Goal: Feedback & Contribution: Contribute content

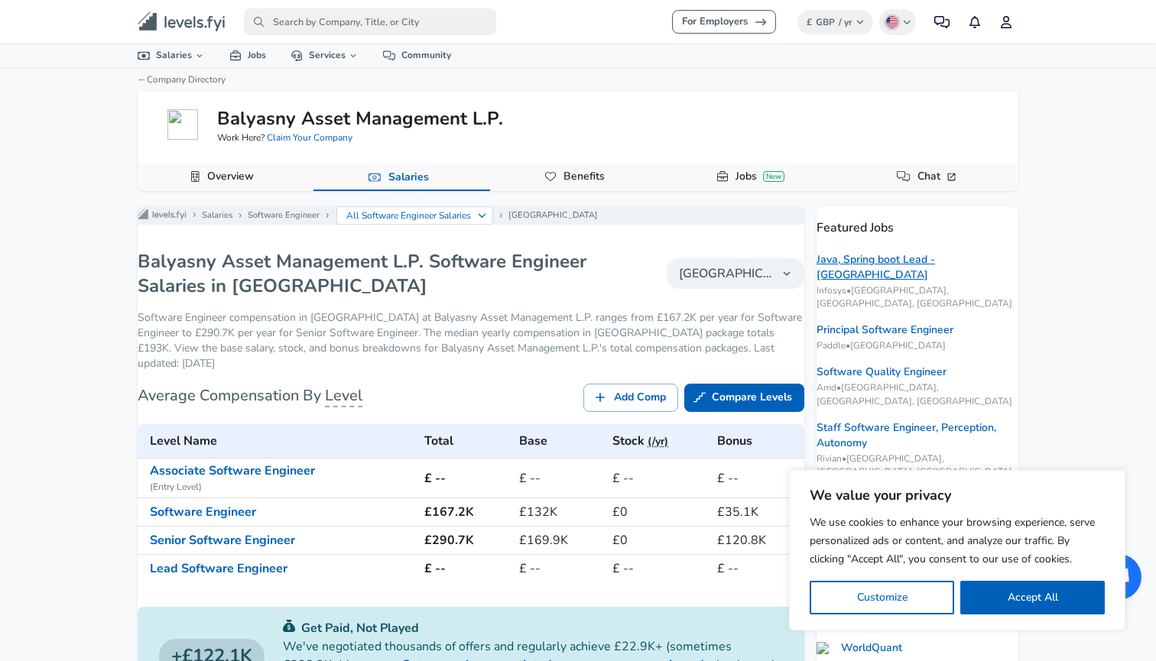
scroll to position [-1, 0]
click at [922, 264] on link "Java, Spring boot Lead - [GEOGRAPHIC_DATA]" at bounding box center [917, 267] width 202 height 31
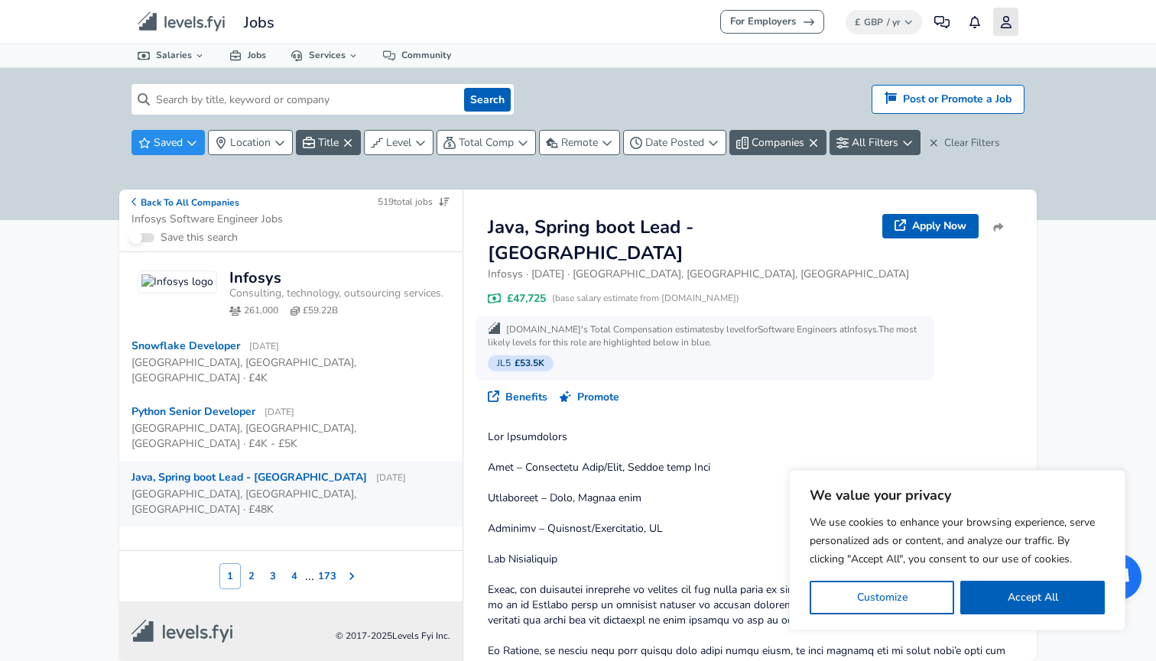
click at [1003, 31] on link "Profile" at bounding box center [1005, 22] width 25 height 28
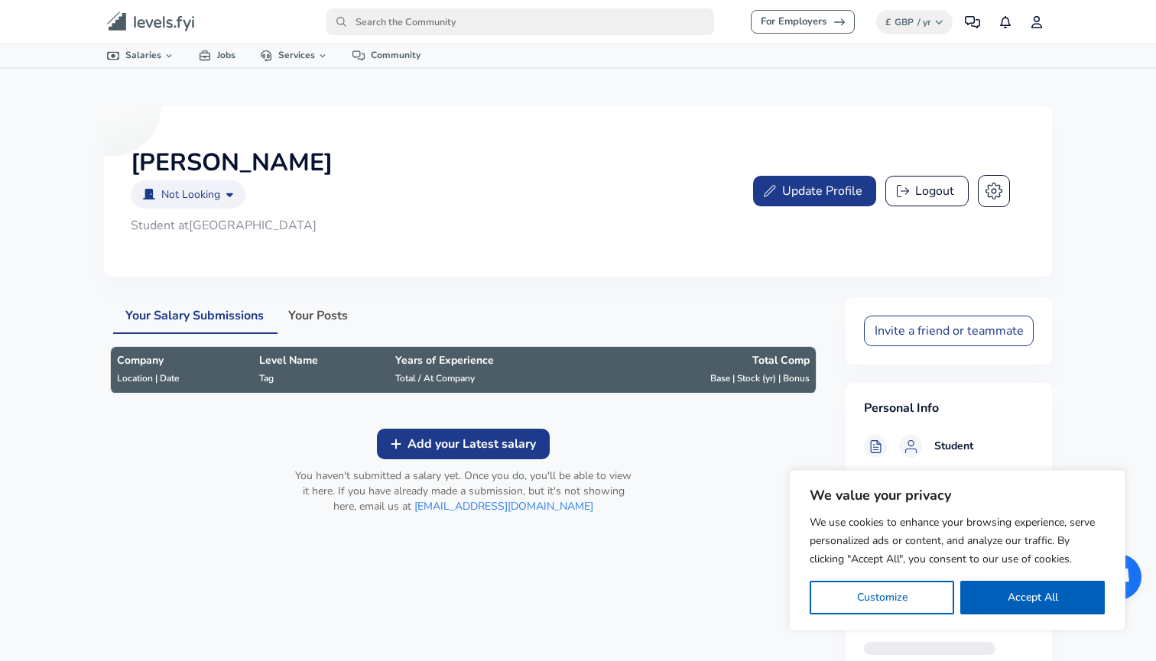
click at [844, 196] on button "Update Profile" at bounding box center [814, 191] width 123 height 31
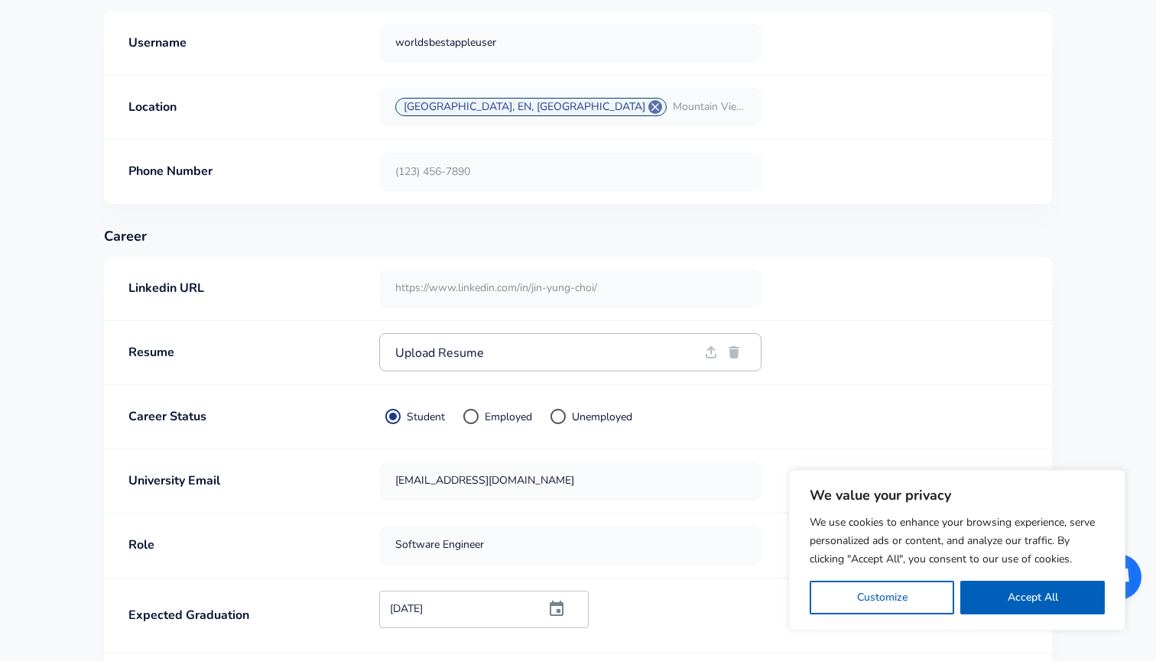
scroll to position [325, 0]
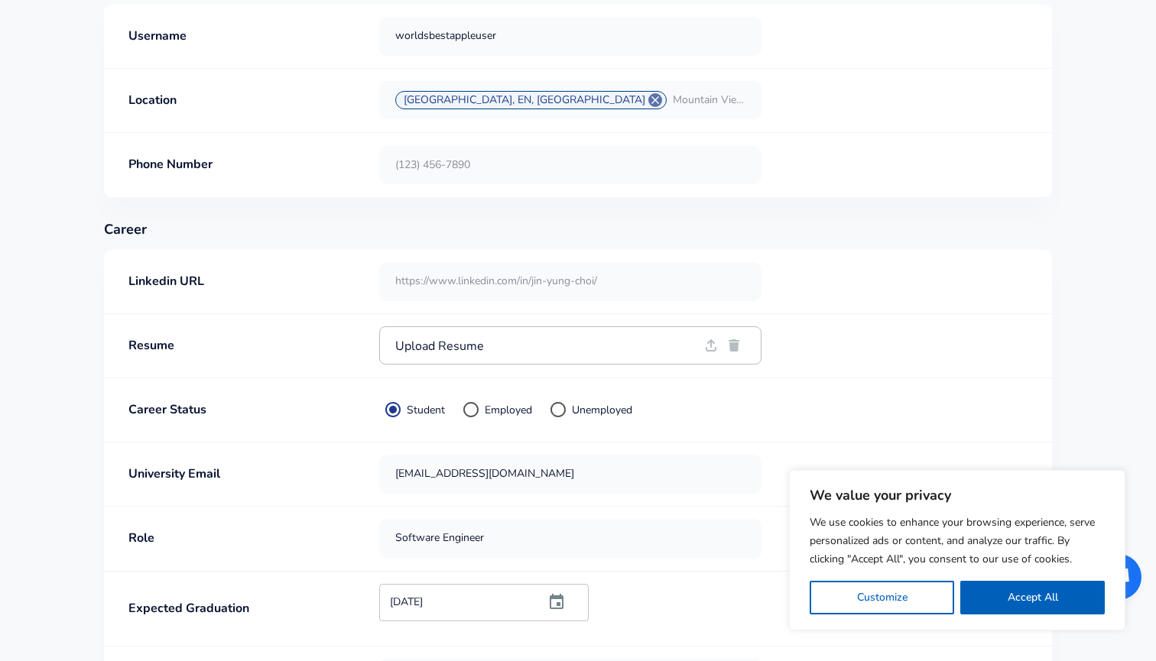
click at [490, 288] on input "text" at bounding box center [570, 281] width 381 height 37
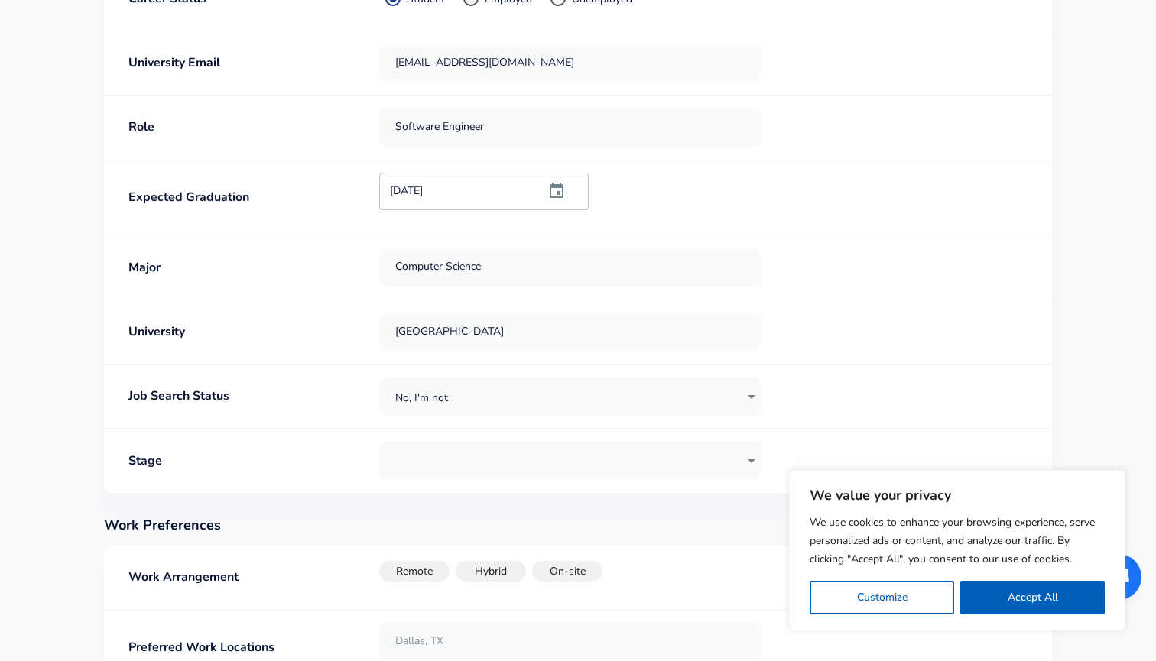
scroll to position [741, 0]
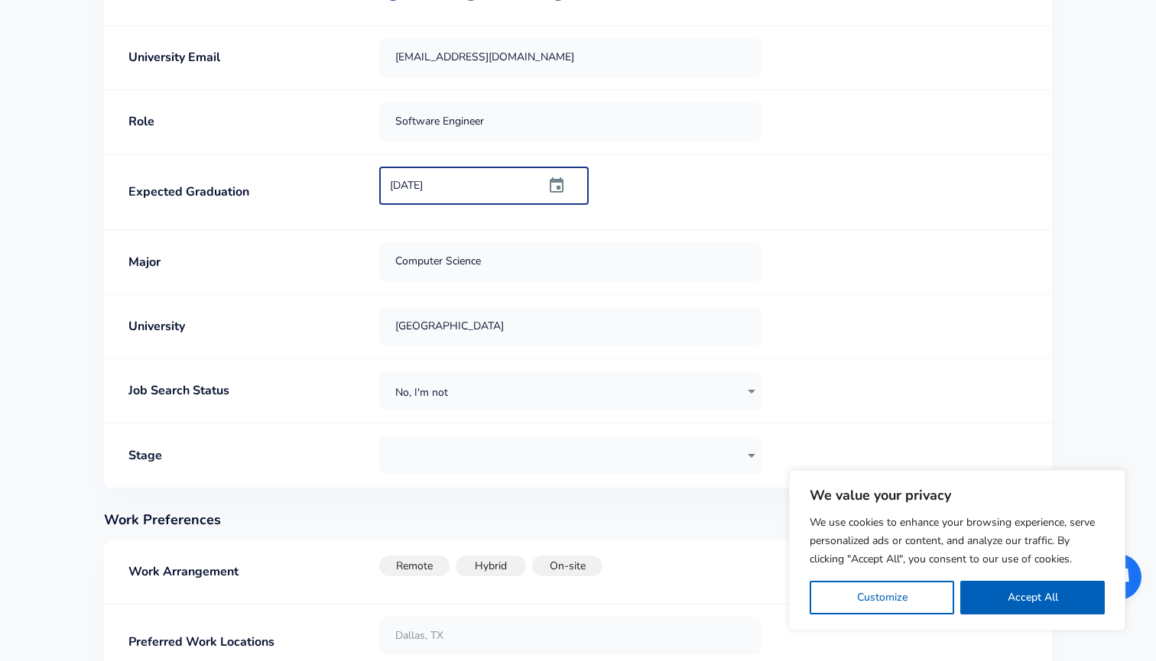
click at [525, 175] on input "[DATE]" at bounding box center [456, 186] width 154 height 38
type input "[DATE]"
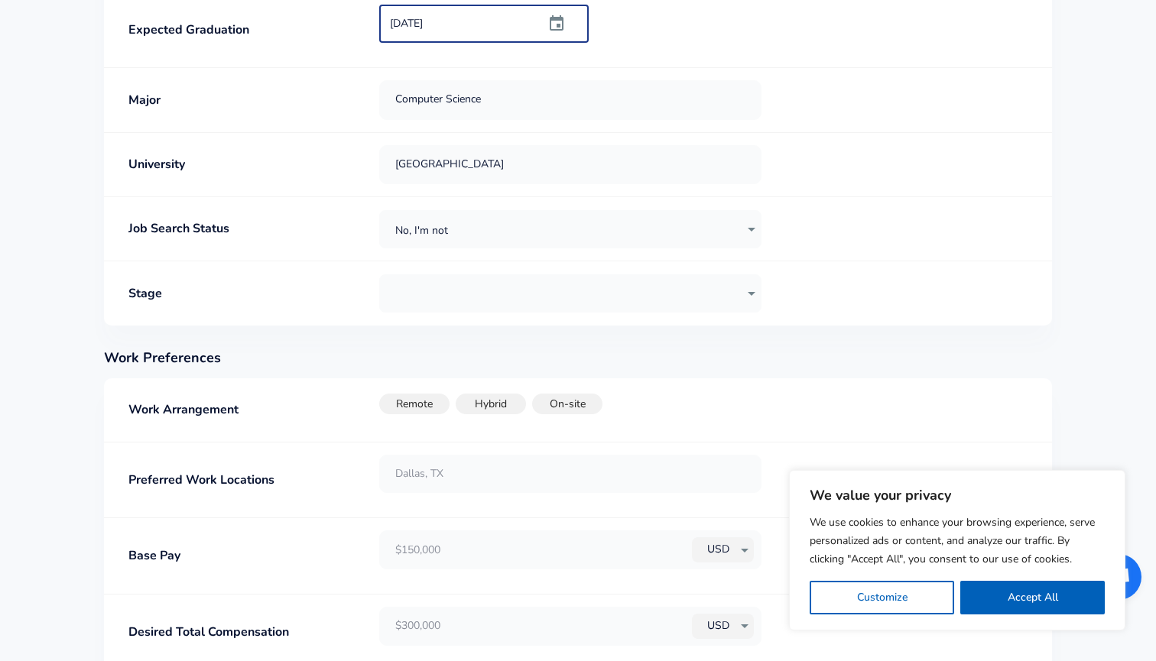
scroll to position [907, 0]
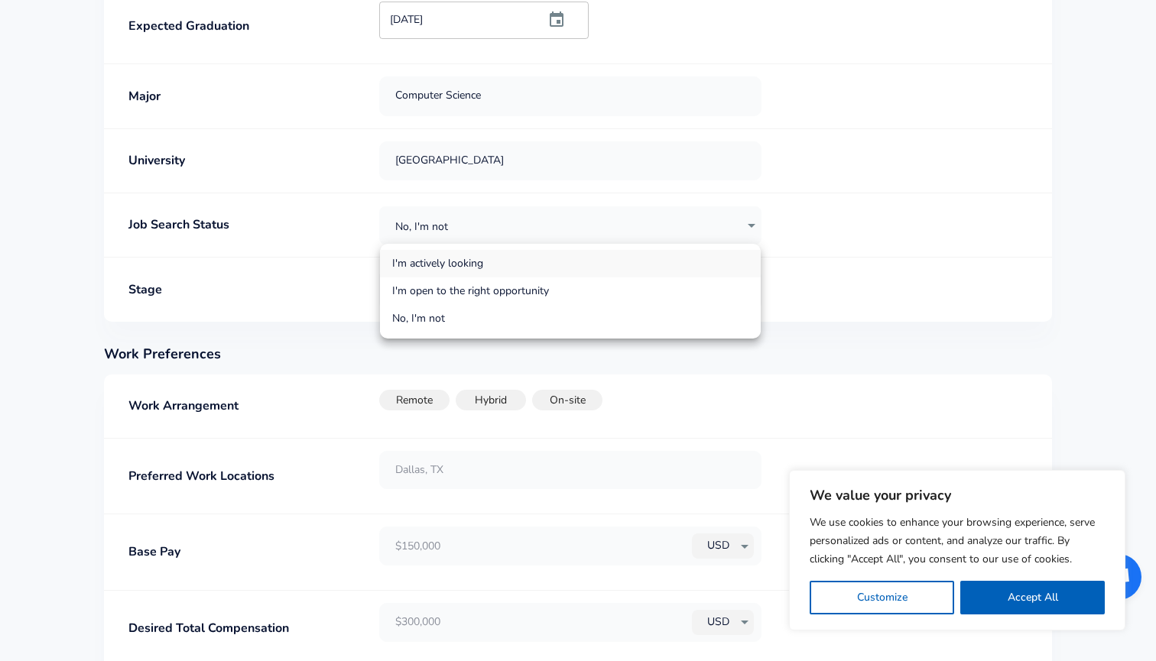
click at [502, 266] on li "I'm actively looking" at bounding box center [570, 264] width 381 height 28
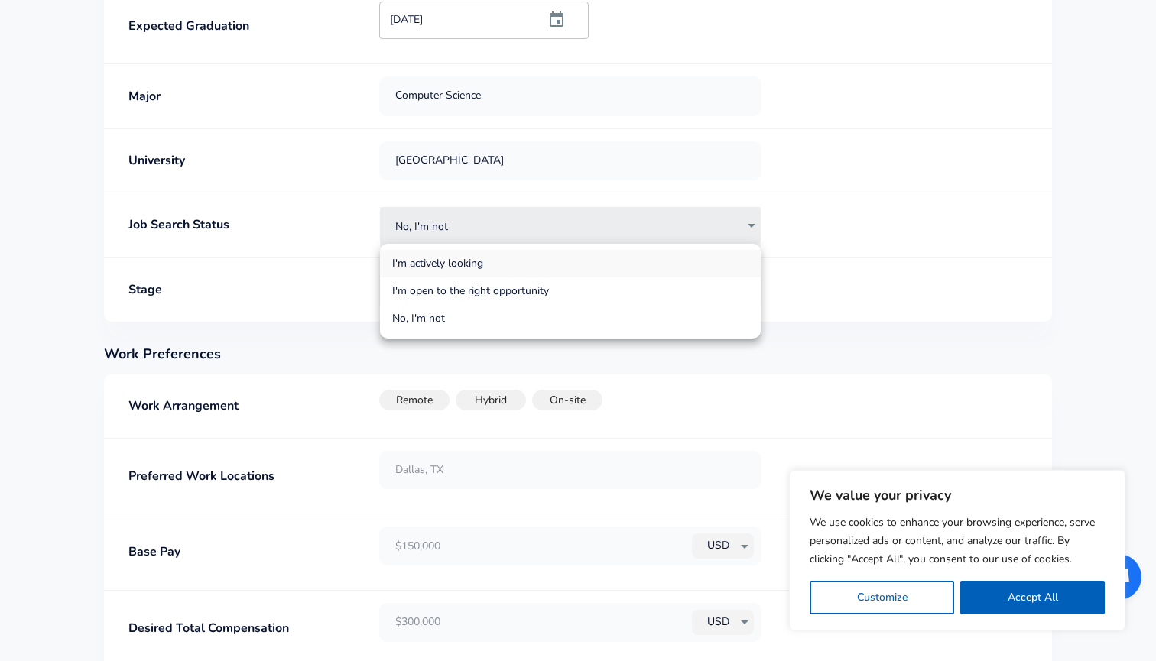
type input "actively_looking"
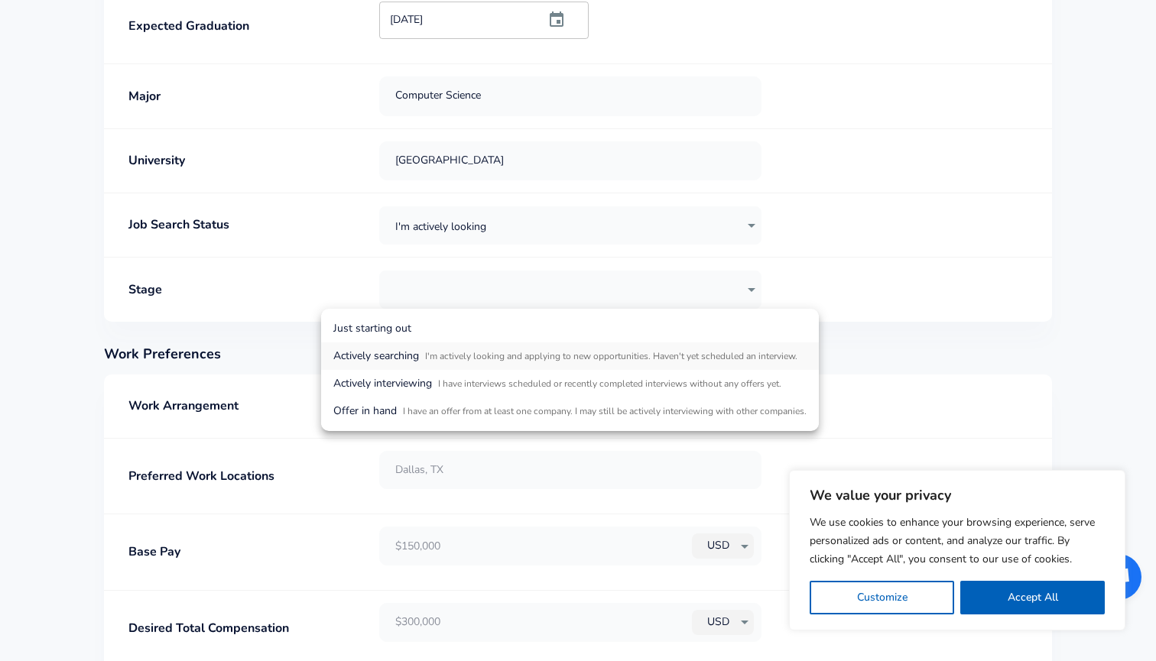
click at [503, 355] on span "I'm actively looking and applying to new opportunities. Haven't yet scheduled a…" at bounding box center [611, 356] width 372 height 12
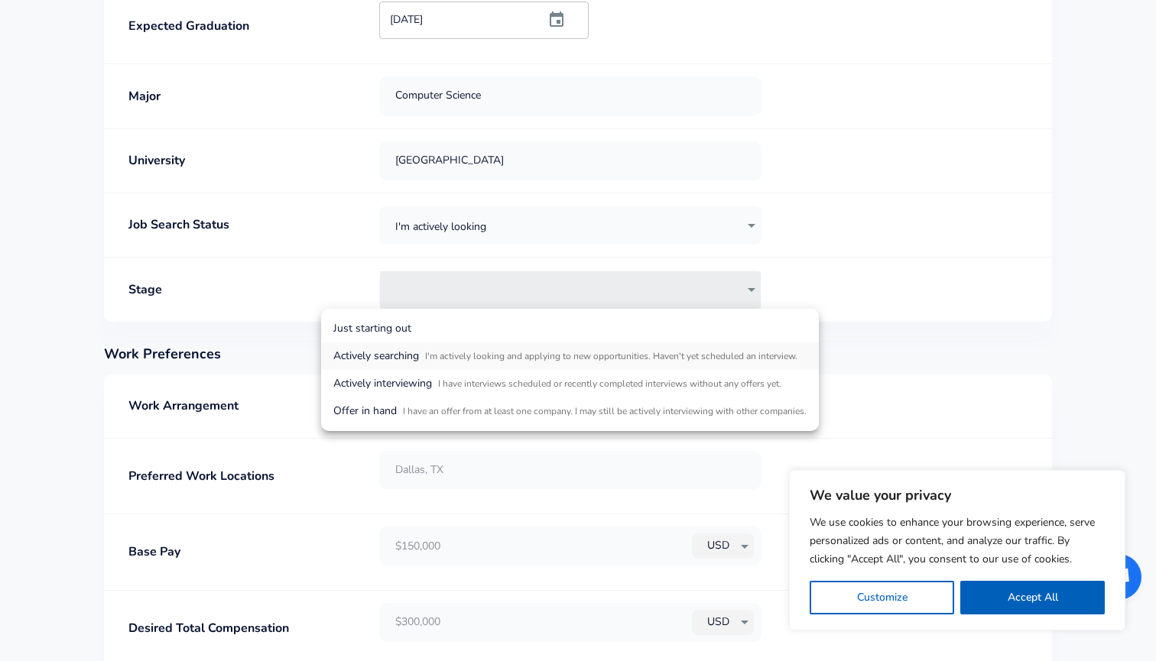
type input "actively_searching"
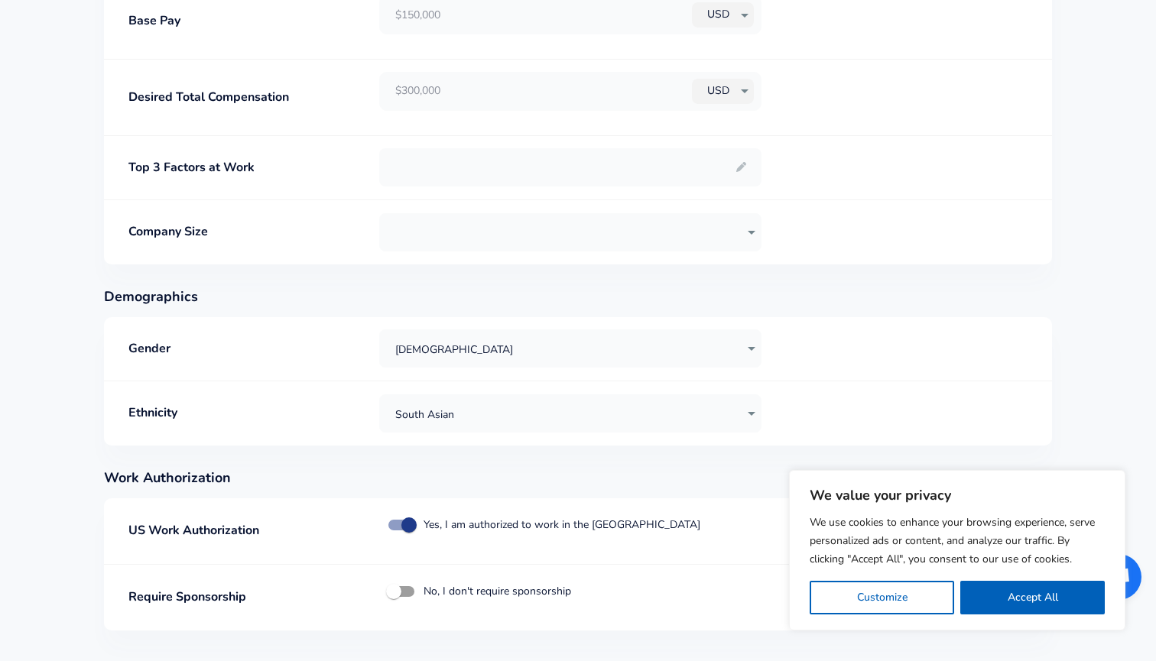
scroll to position [1438, 0]
click at [403, 518] on input "Yes, I am authorized to work in the [GEOGRAPHIC_DATA]" at bounding box center [408, 525] width 87 height 29
click at [402, 528] on input "No, I am not authorized to work in the [GEOGRAPHIC_DATA]" at bounding box center [393, 525] width 87 height 29
checkbox input "true"
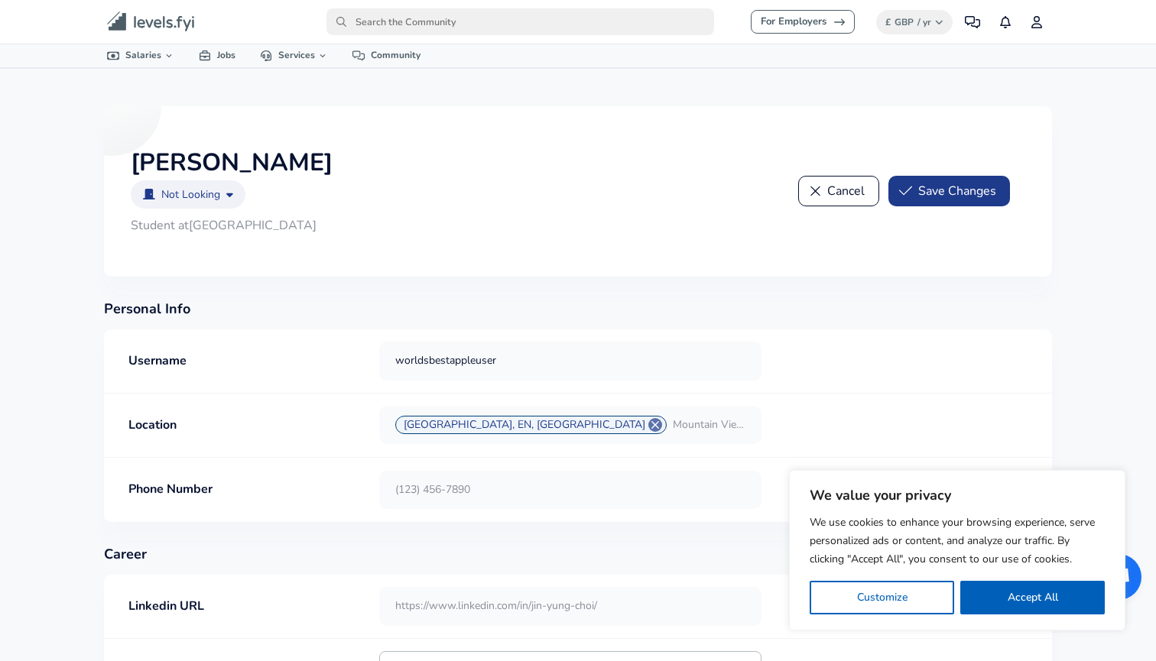
scroll to position [1, 0]
click at [902, 195] on icon "submit" at bounding box center [906, 190] width 14 height 15
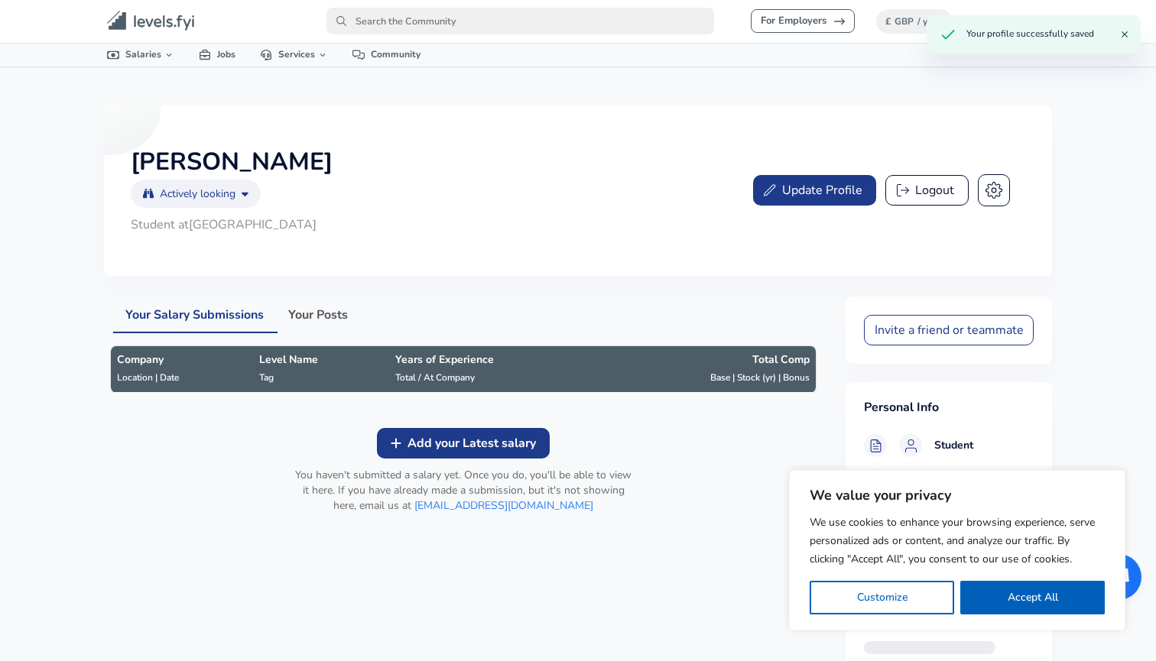
click at [420, 449] on span "Add your Latest salary" at bounding box center [471, 443] width 128 height 17
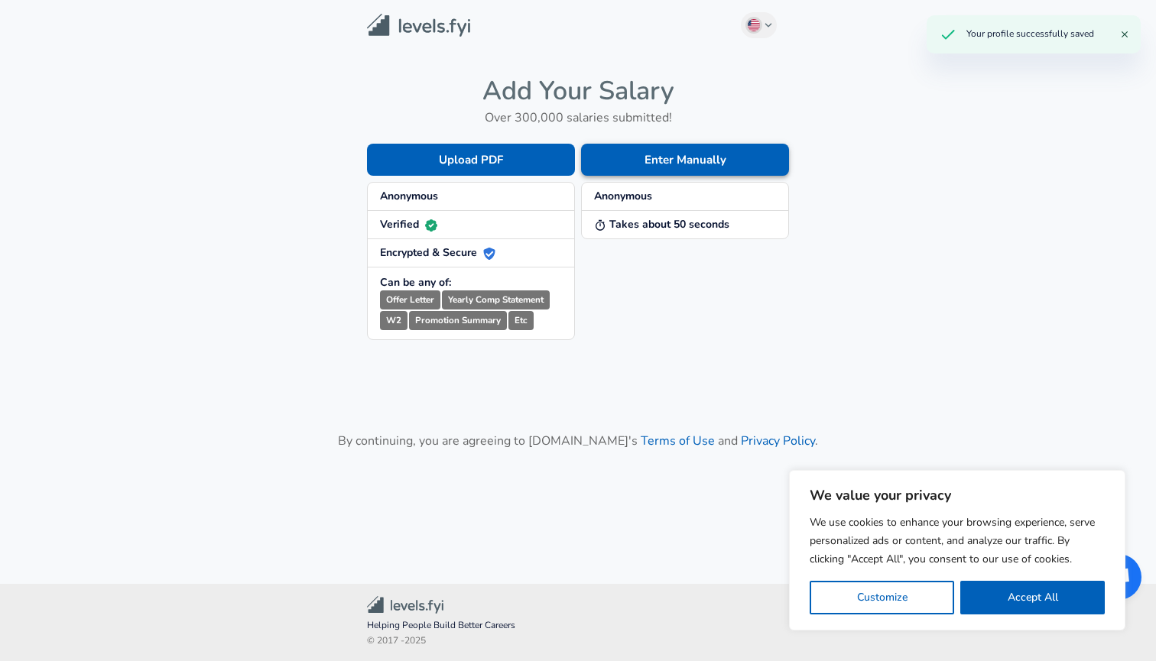
click at [617, 157] on button "Enter Manually" at bounding box center [685, 160] width 208 height 32
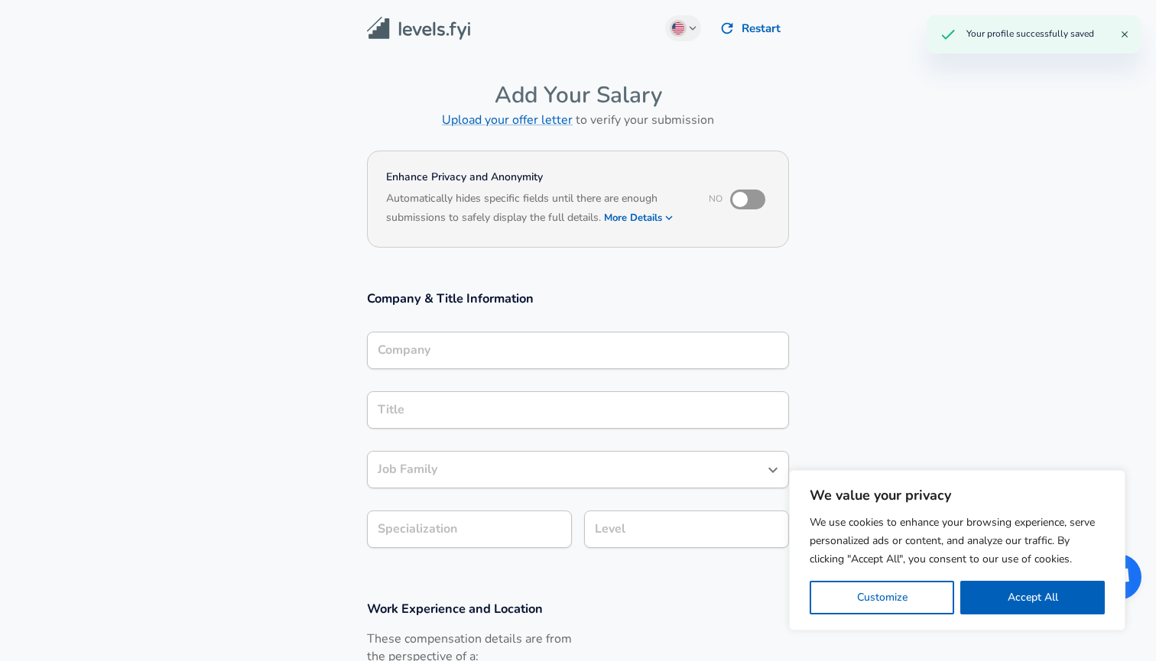
click at [474, 368] on div "Company Company" at bounding box center [578, 352] width 422 height 41
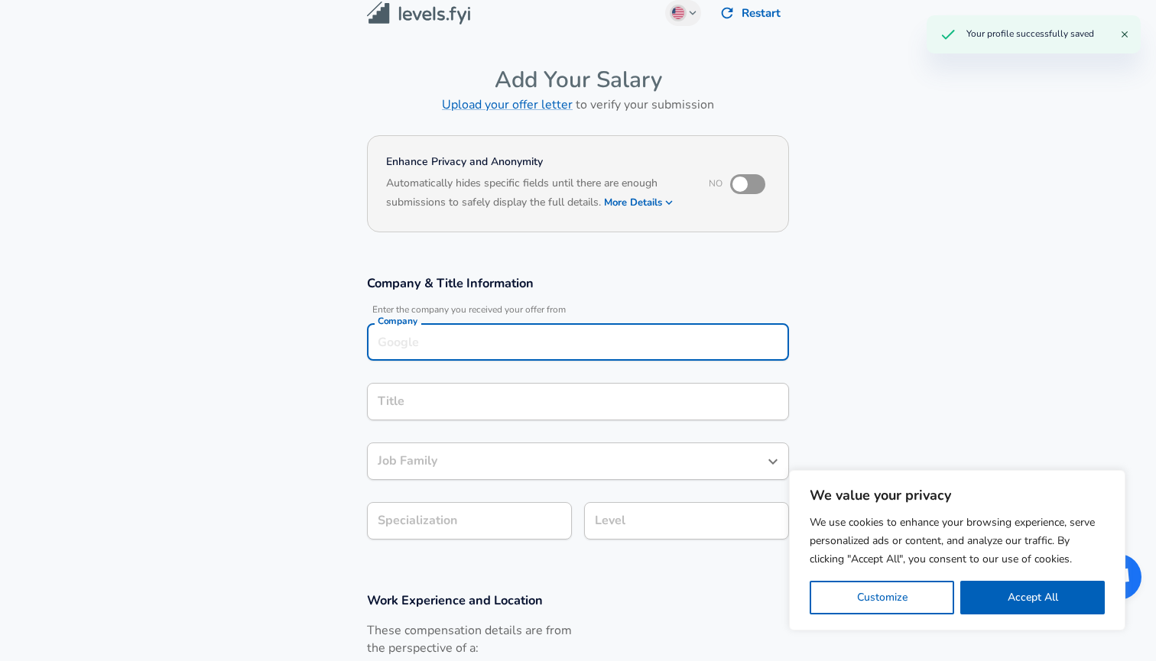
click at [475, 343] on input "Company" at bounding box center [578, 342] width 408 height 24
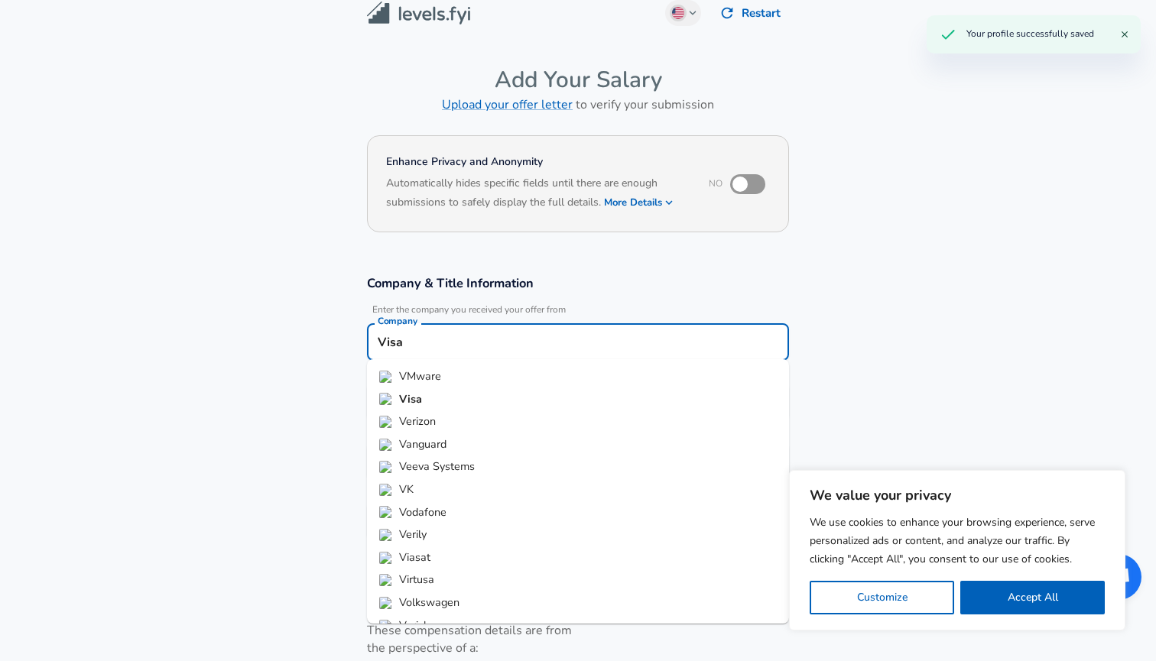
type input "Visa"
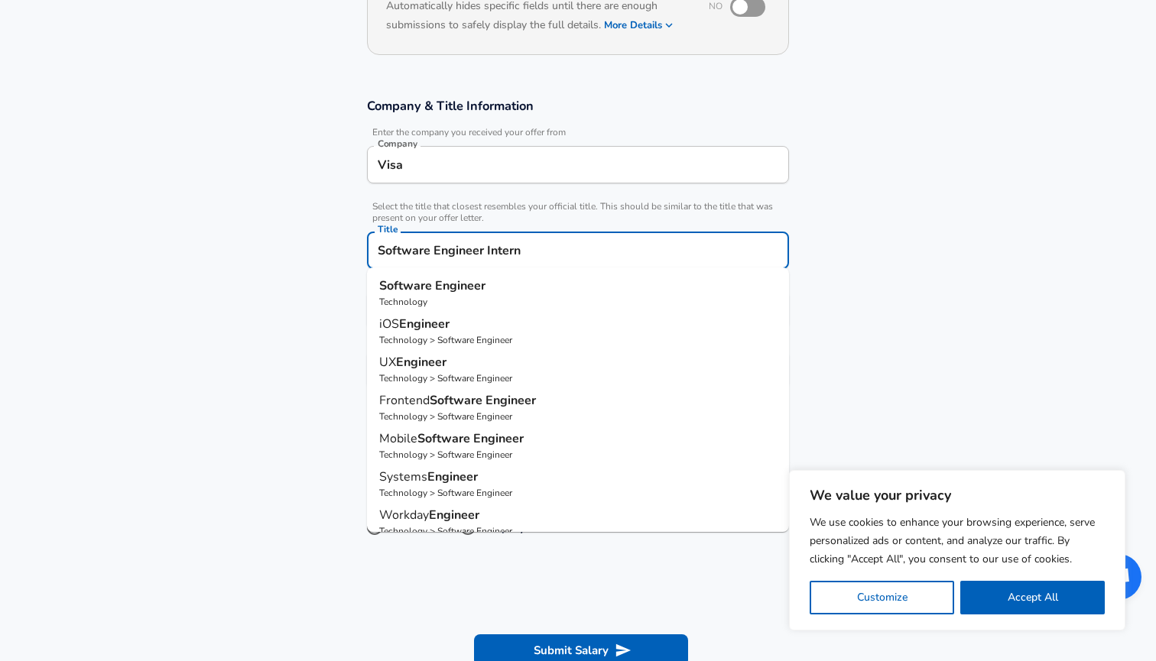
scroll to position [221, 0]
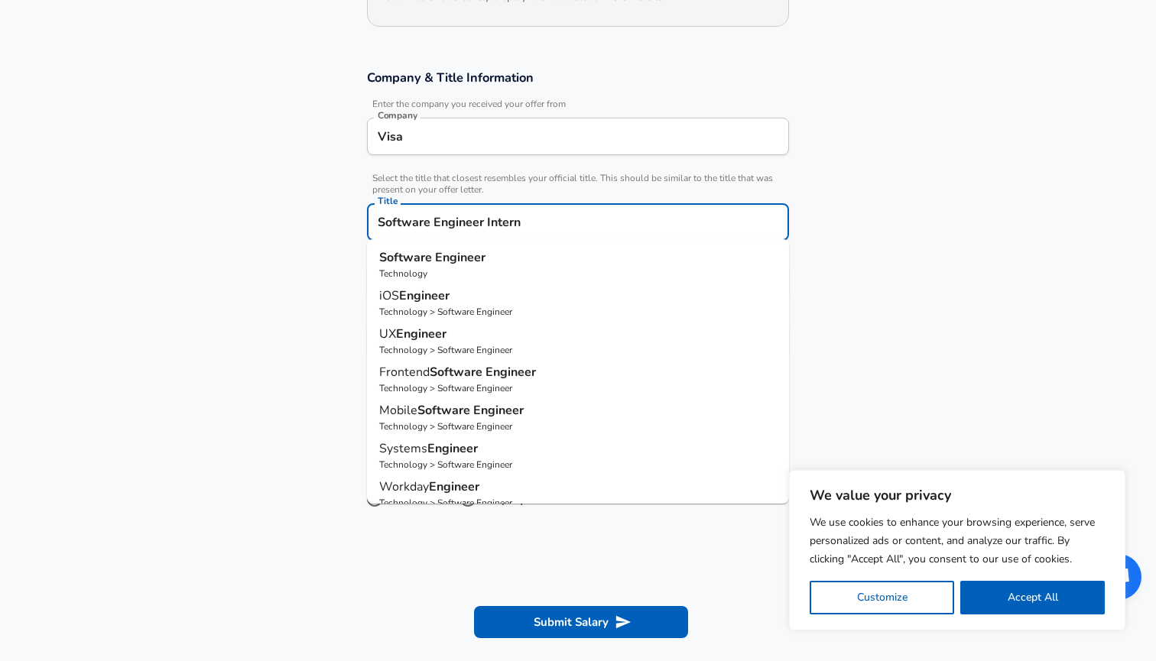
click at [505, 263] on p "Software Engineer" at bounding box center [577, 257] width 397 height 18
type input "Software Engineer"
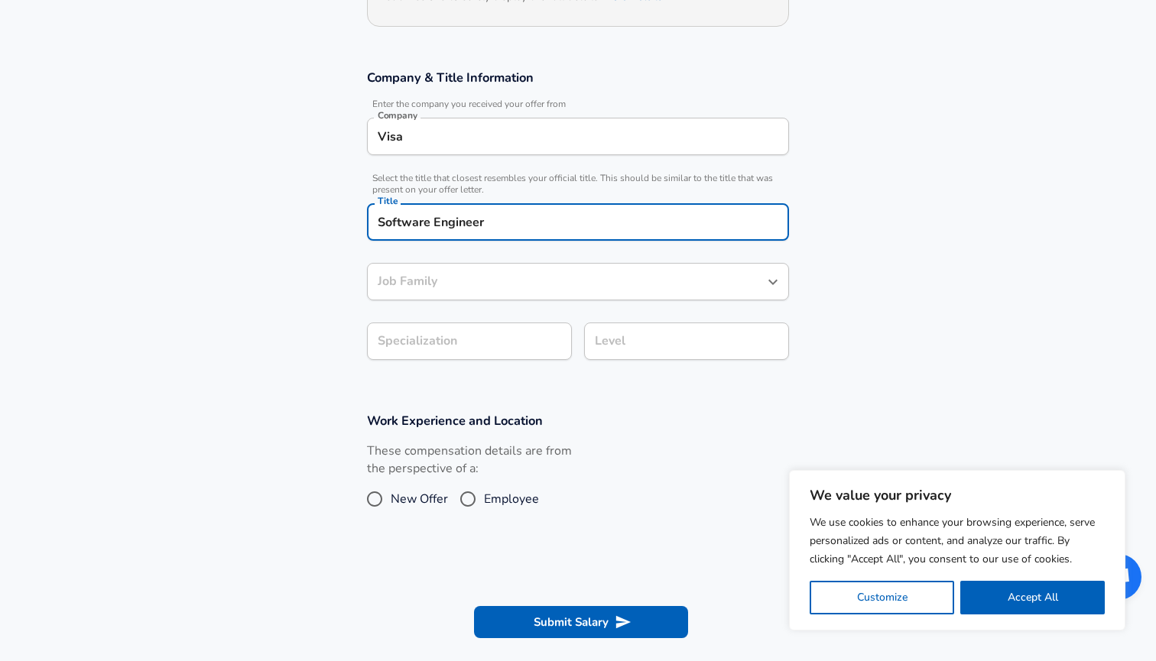
type input "Software Engineer"
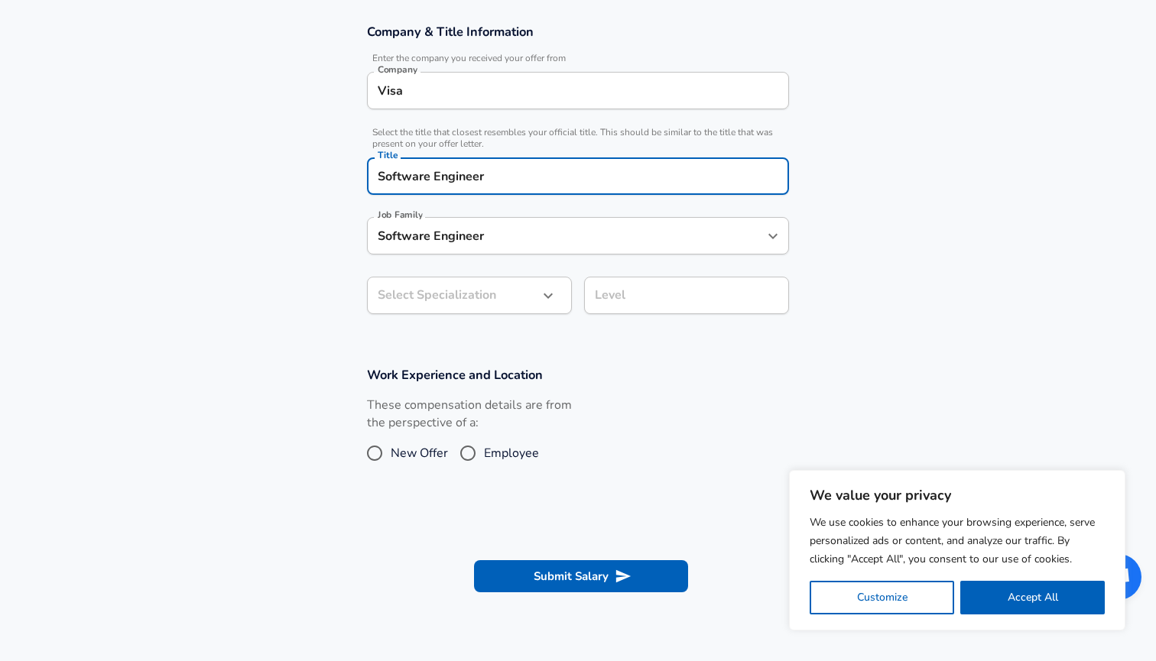
click at [507, 327] on body "We value your privacy We use cookies to enhance your browsing experience, serve…" at bounding box center [578, 63] width 1156 height 661
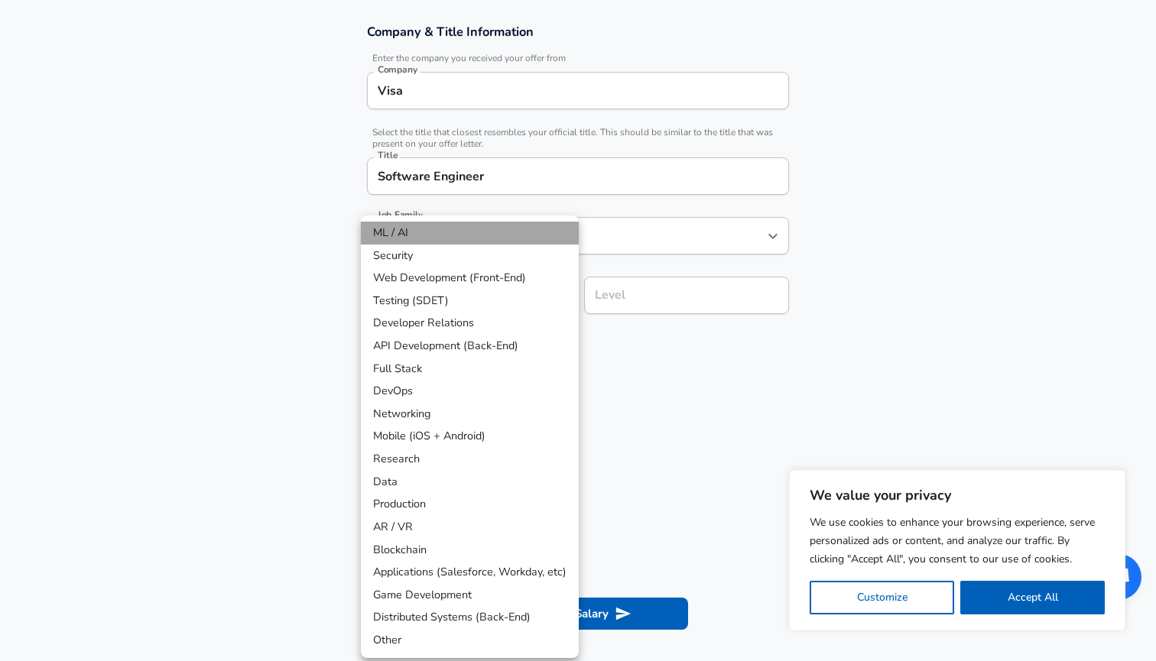
click at [514, 230] on li "ML / AI" at bounding box center [470, 233] width 218 height 23
type input "ML / AI"
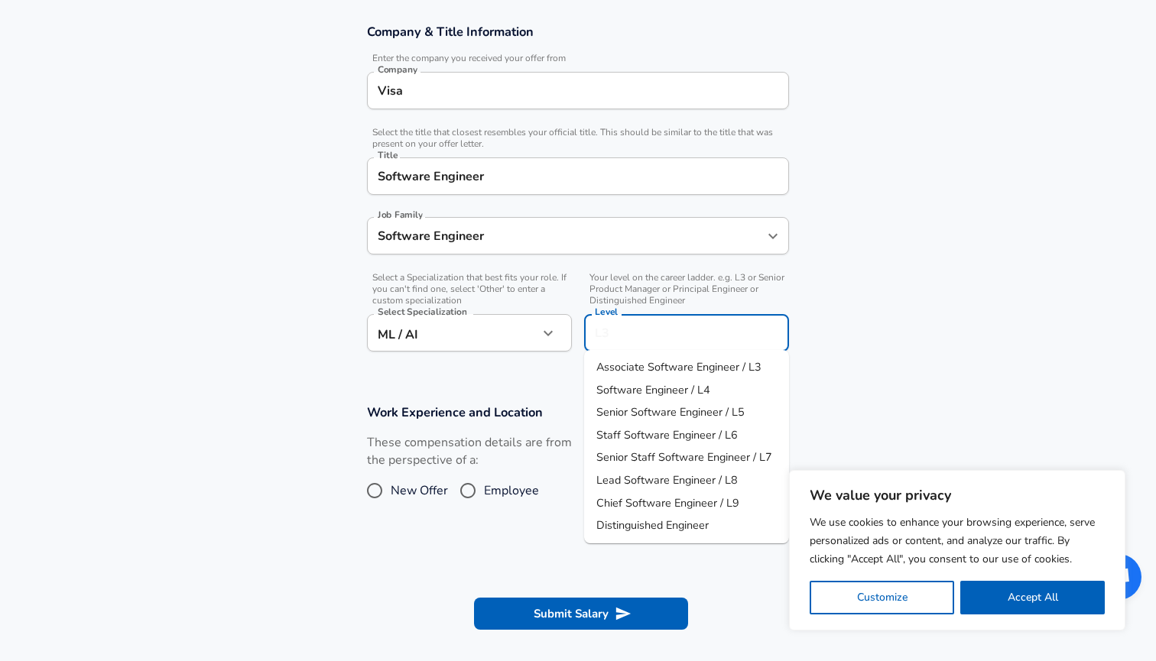
click at [622, 321] on input "Level" at bounding box center [686, 333] width 191 height 24
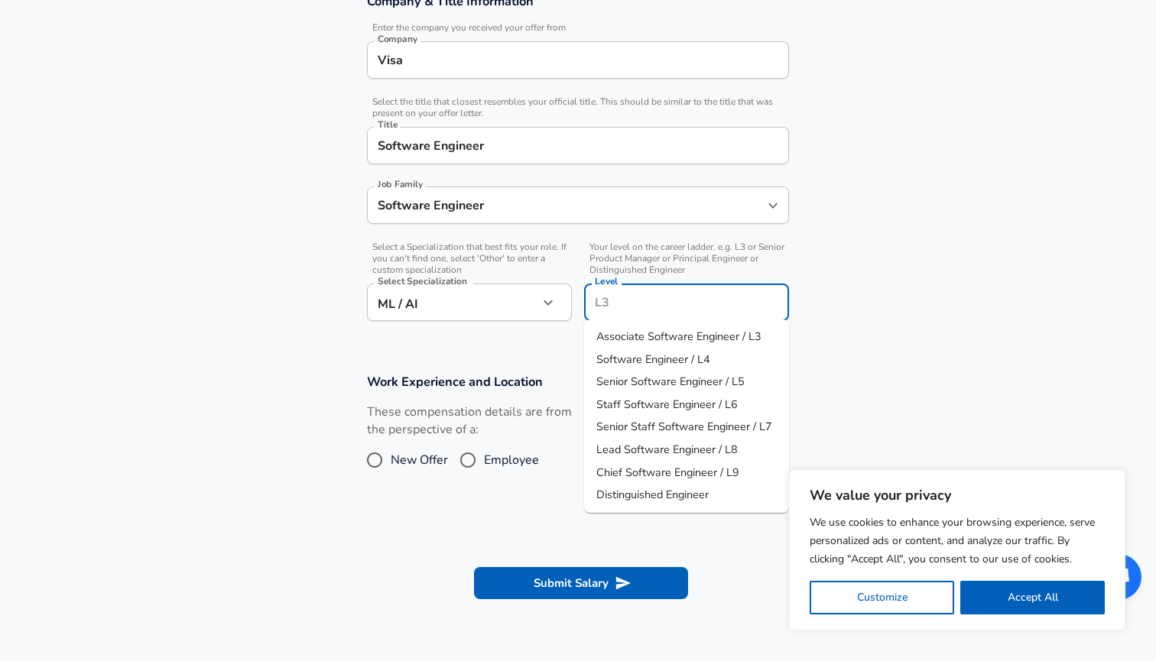
click at [633, 342] on span "Associate Software Engineer / L3" at bounding box center [678, 336] width 165 height 15
type input "Associate Software Engineer / L3"
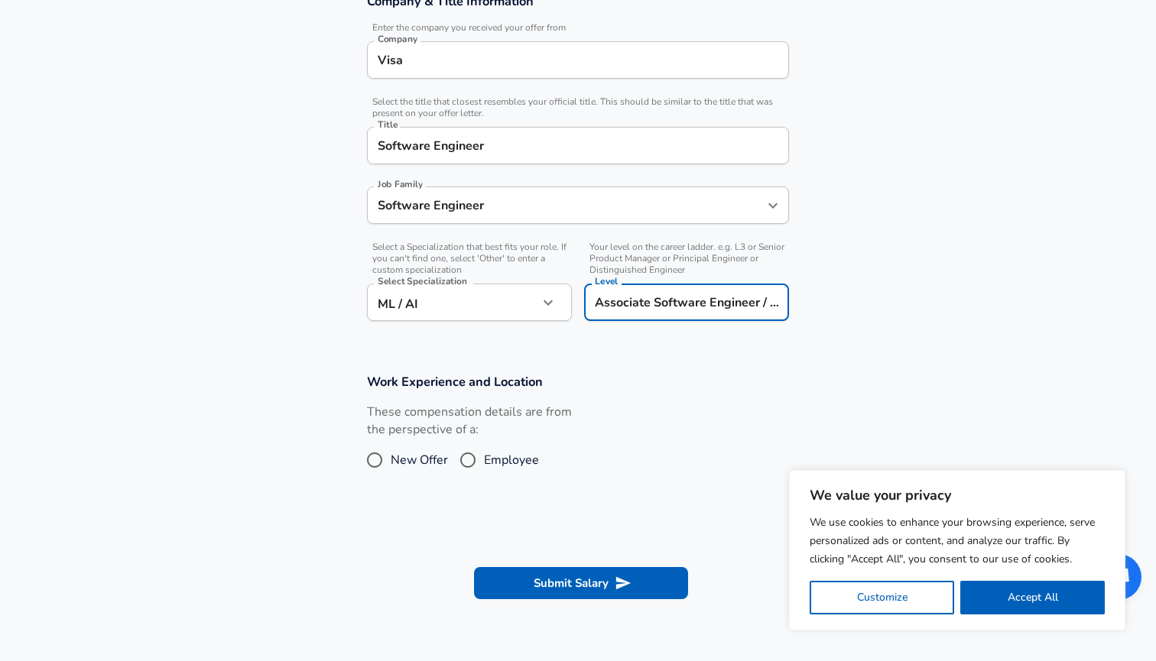
click at [495, 293] on body "We value your privacy We use cookies to enhance your browsing experience, serve…" at bounding box center [578, 33] width 1156 height 661
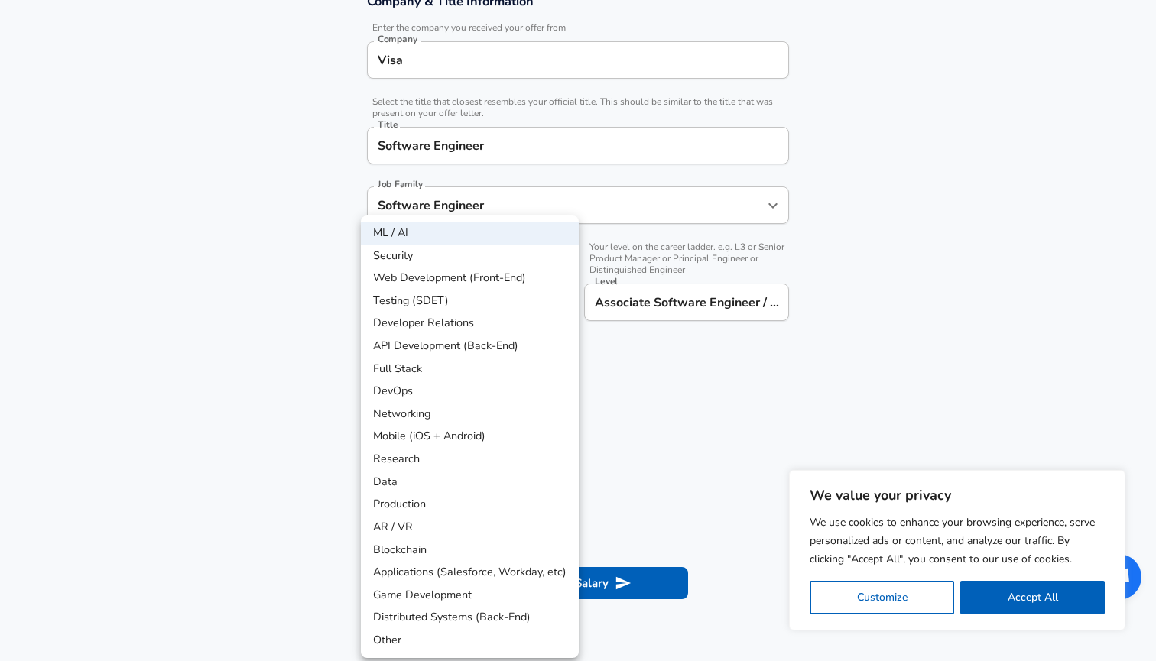
click at [646, 429] on div at bounding box center [578, 330] width 1156 height 661
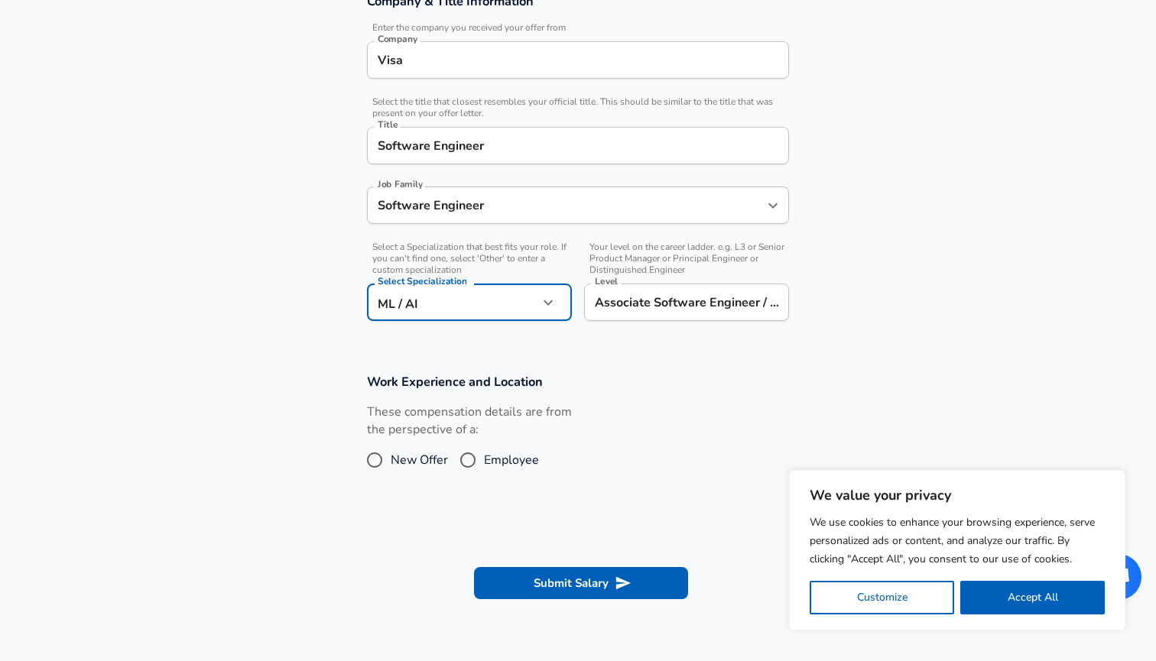
click at [468, 457] on input "Employee" at bounding box center [468, 460] width 32 height 24
radio input "true"
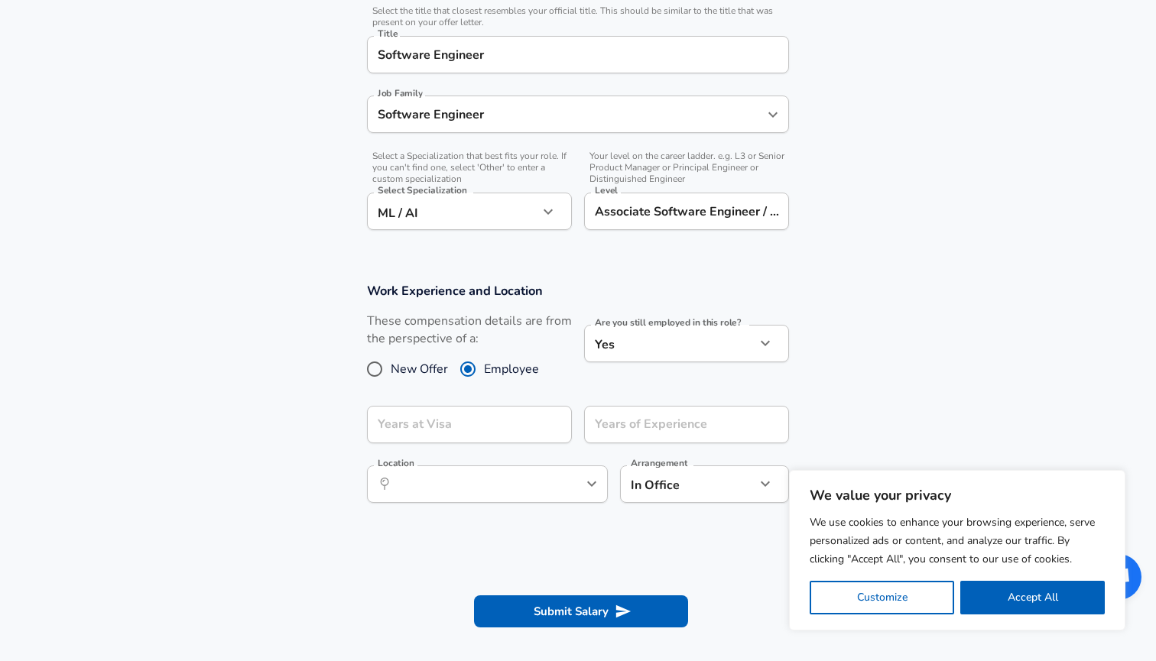
scroll to position [396, 0]
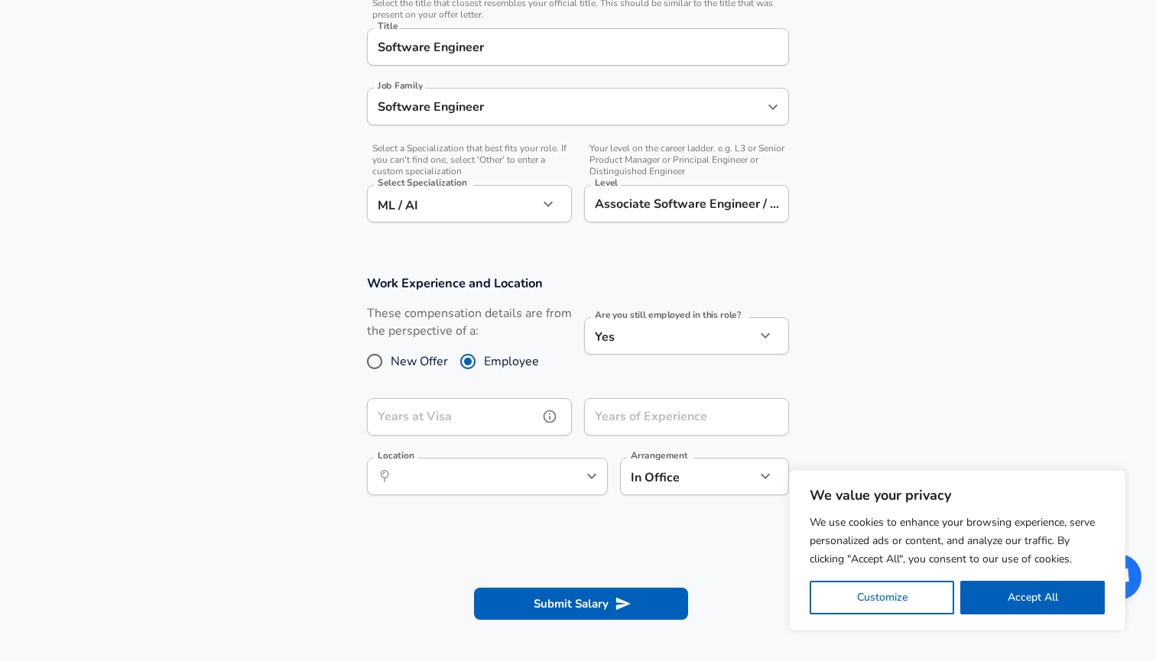
click at [491, 408] on input "Years at Visa" at bounding box center [452, 416] width 171 height 37
type input "-"
type input "0"
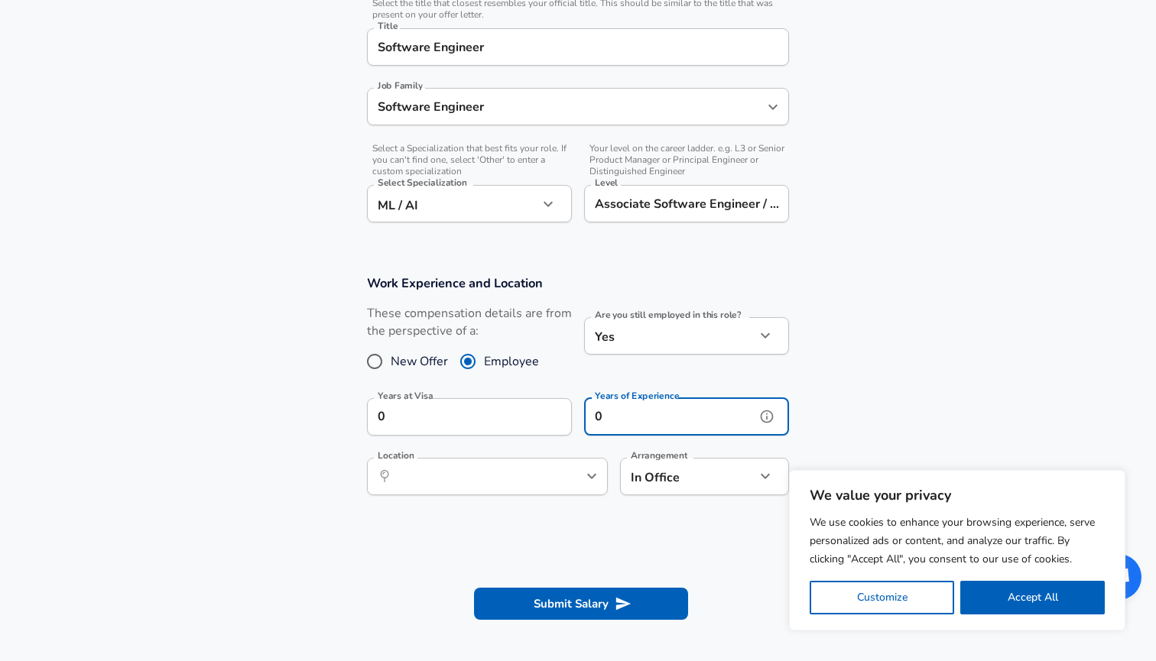
type input "0"
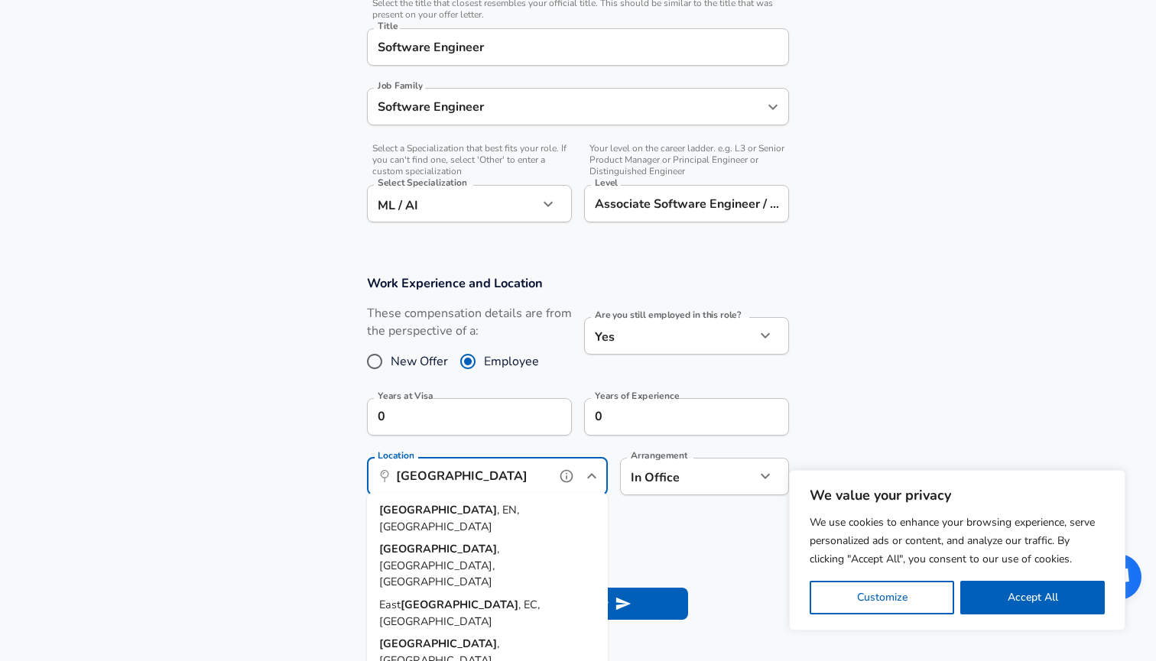
click at [501, 512] on span ", EN, [GEOGRAPHIC_DATA]" at bounding box center [449, 518] width 140 height 32
type input "[GEOGRAPHIC_DATA], EN, [GEOGRAPHIC_DATA]"
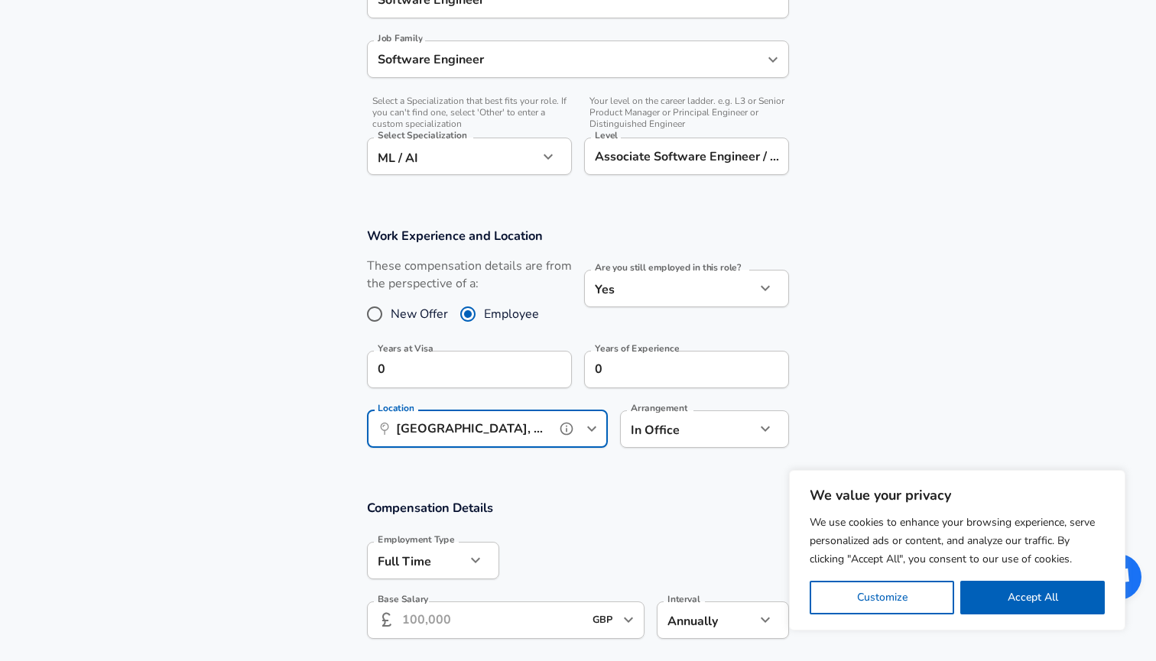
scroll to position [489, 0]
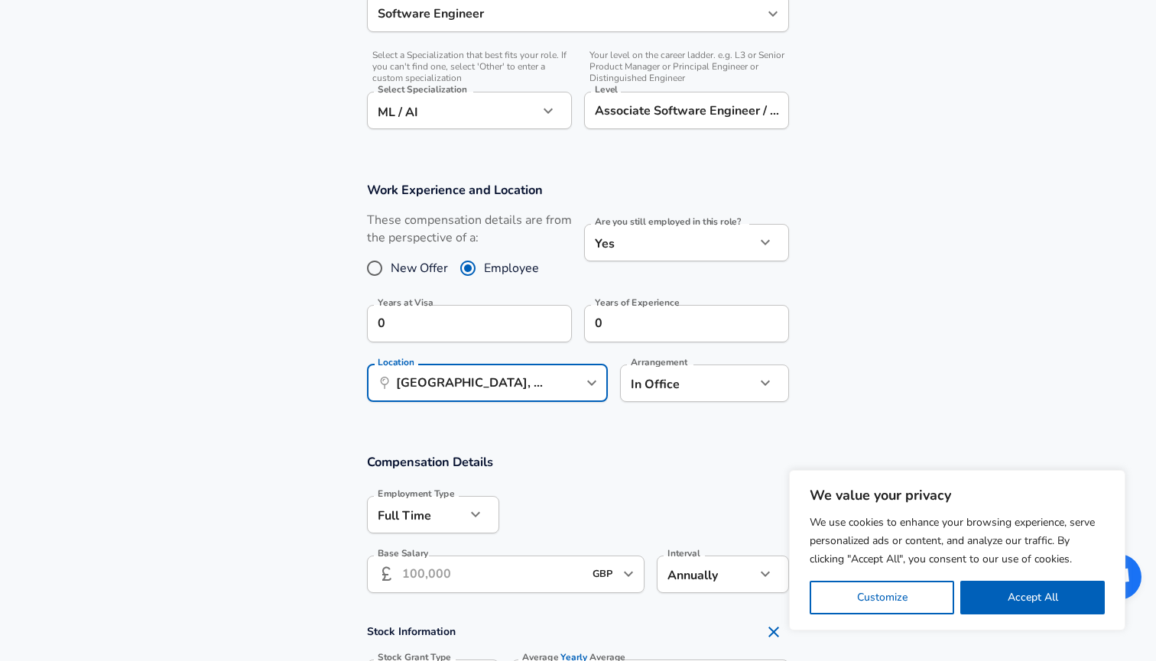
click at [672, 222] on label "Are you still employed in this role?" at bounding box center [668, 221] width 146 height 9
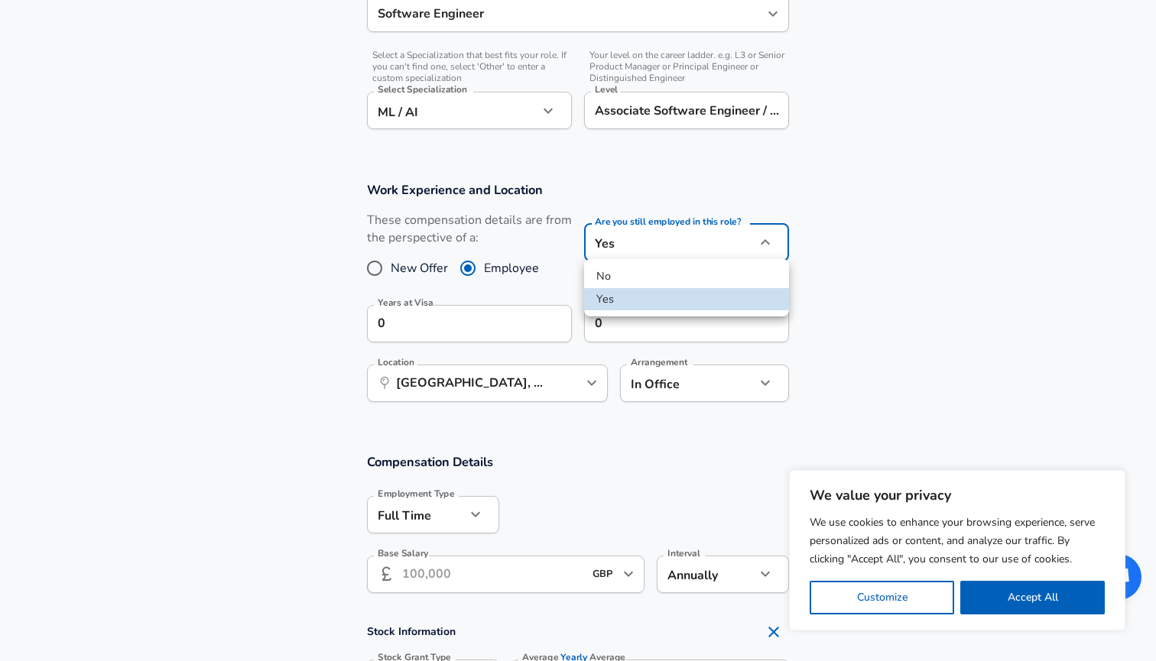
click at [663, 274] on li "No" at bounding box center [686, 276] width 205 height 23
type input "no"
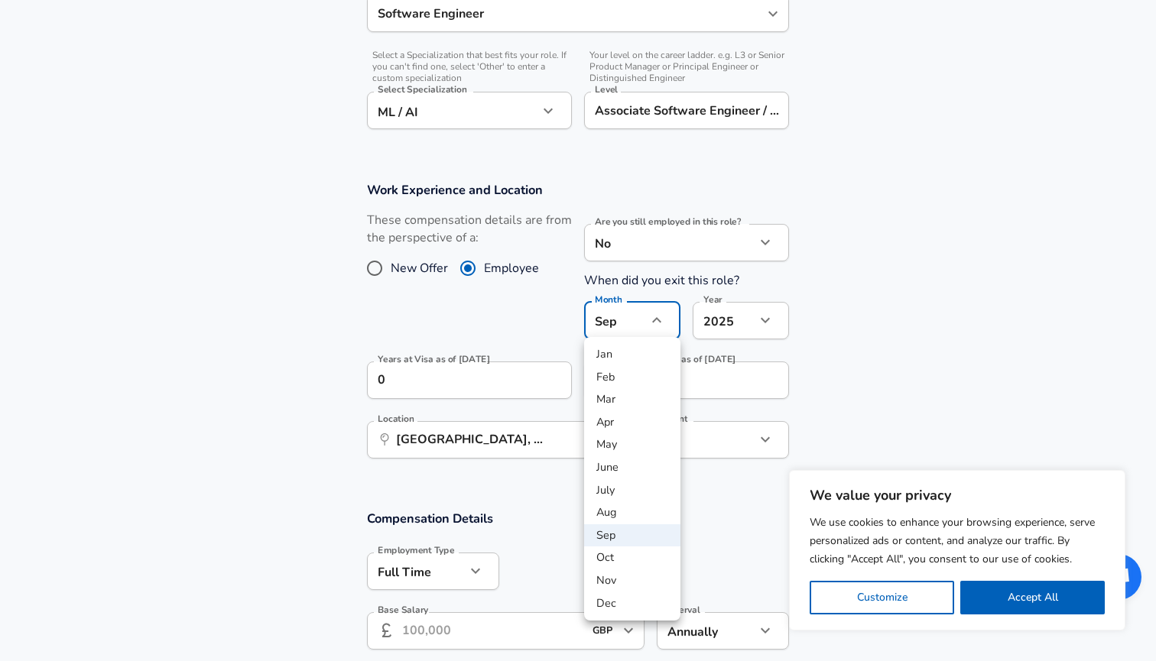
click at [844, 293] on div at bounding box center [578, 330] width 1156 height 661
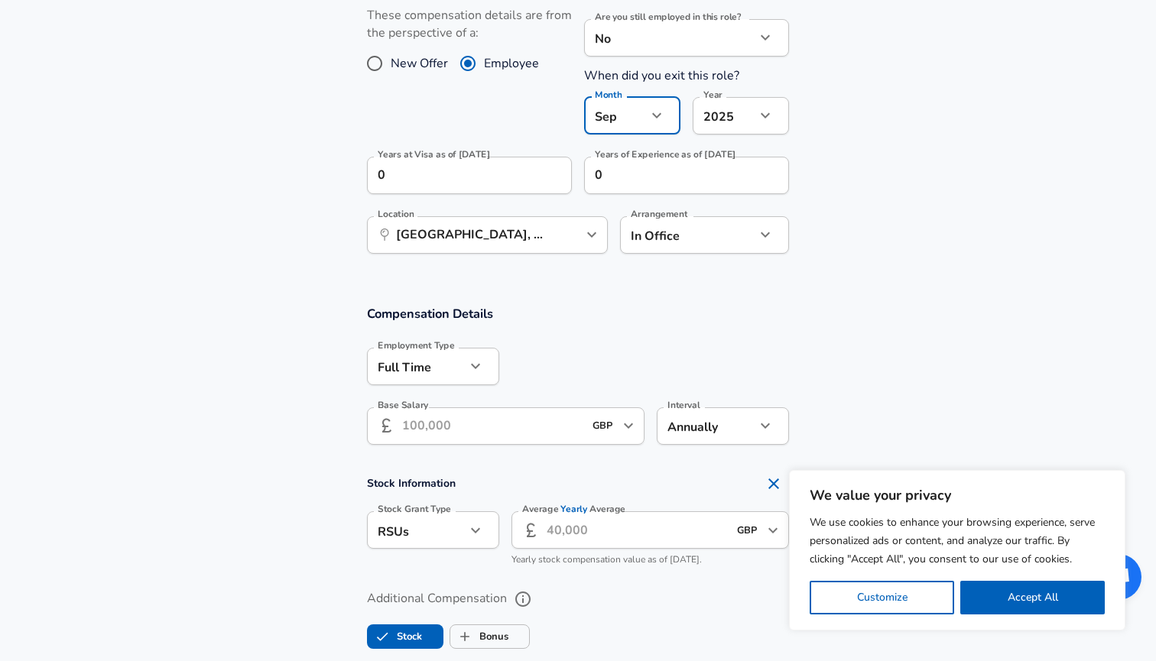
scroll to position [702, 0]
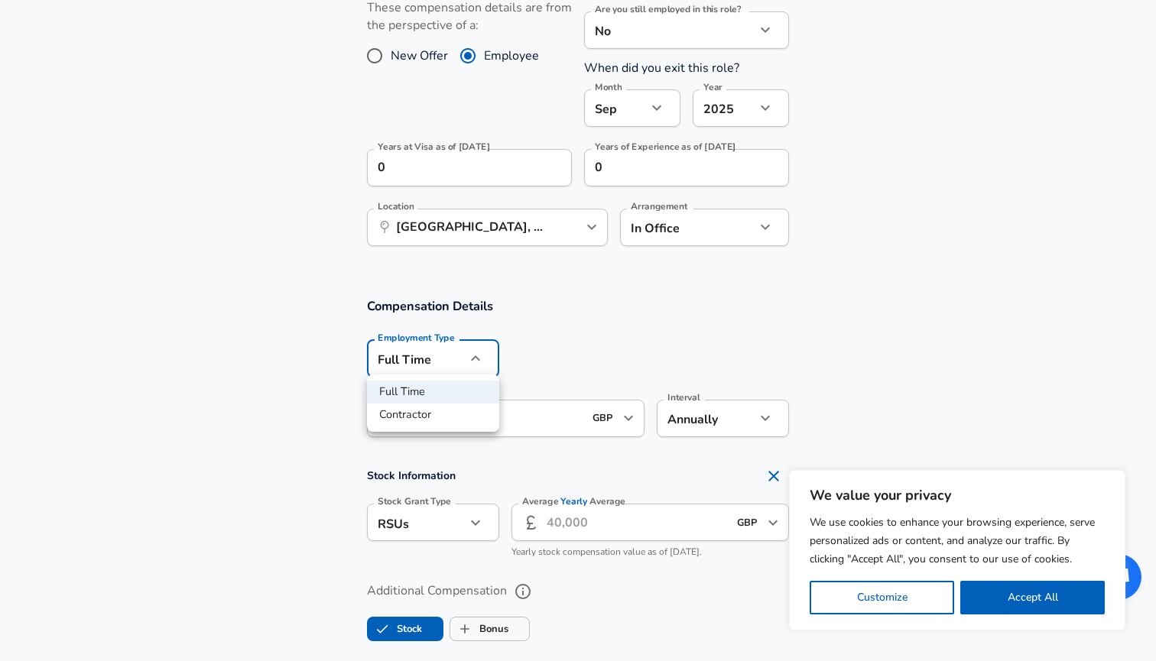
click at [535, 355] on div at bounding box center [578, 330] width 1156 height 661
click at [498, 420] on input "Base Salary" at bounding box center [492, 418] width 181 height 37
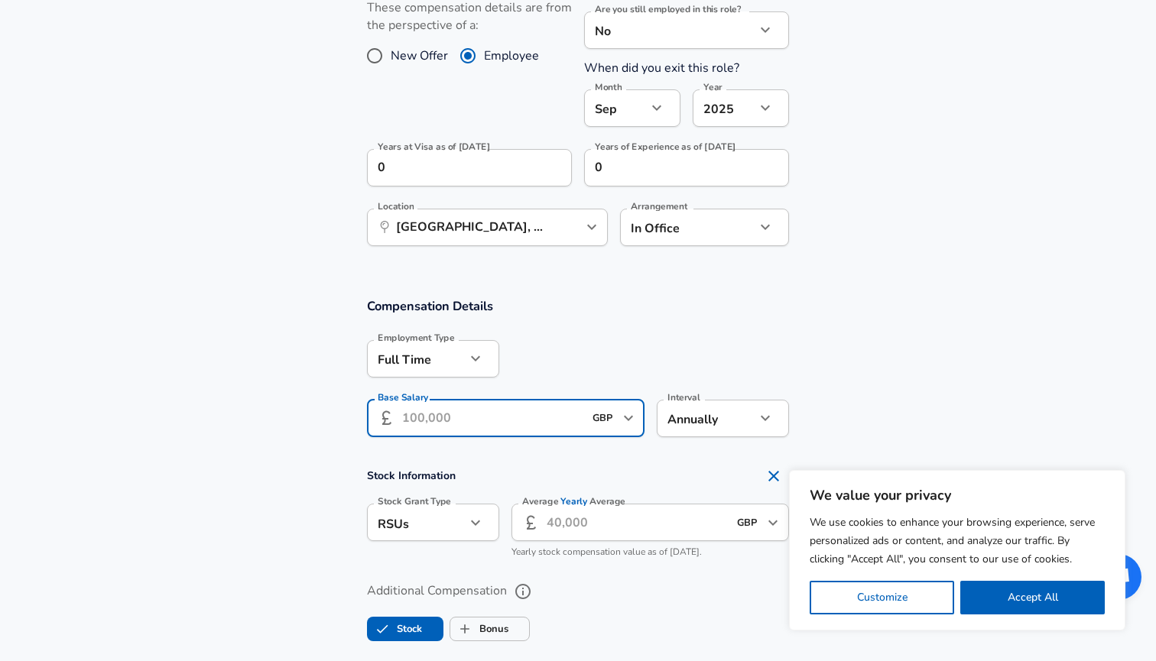
click at [572, 520] on input "Average Yearly Average" at bounding box center [636, 522] width 181 height 37
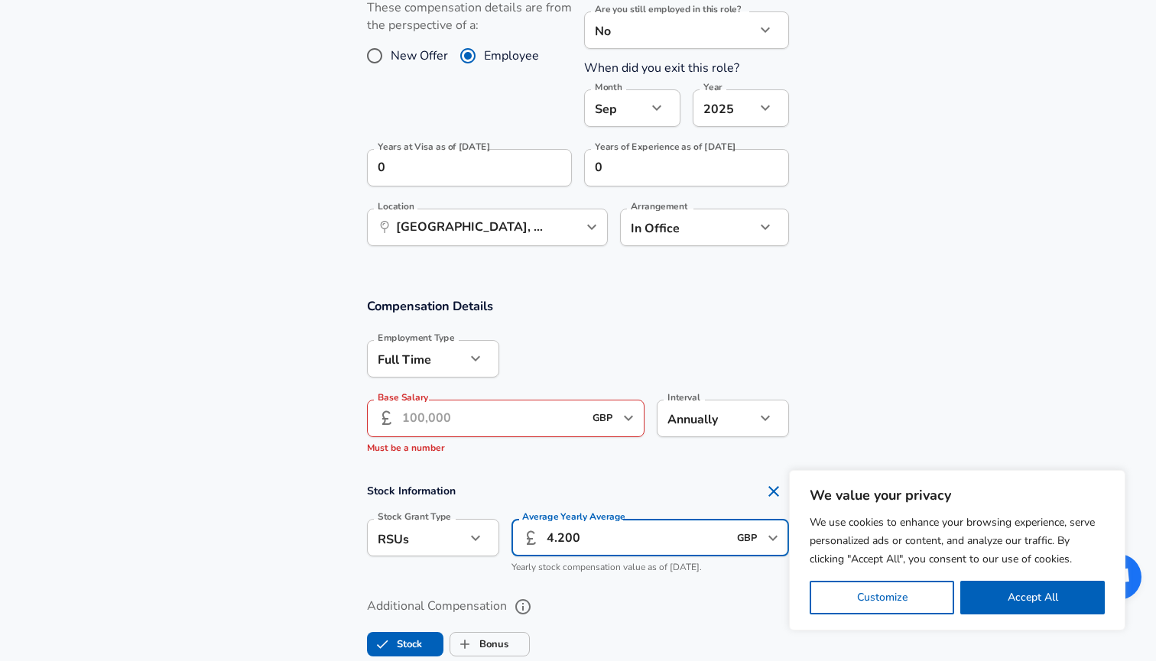
type input "42.900"
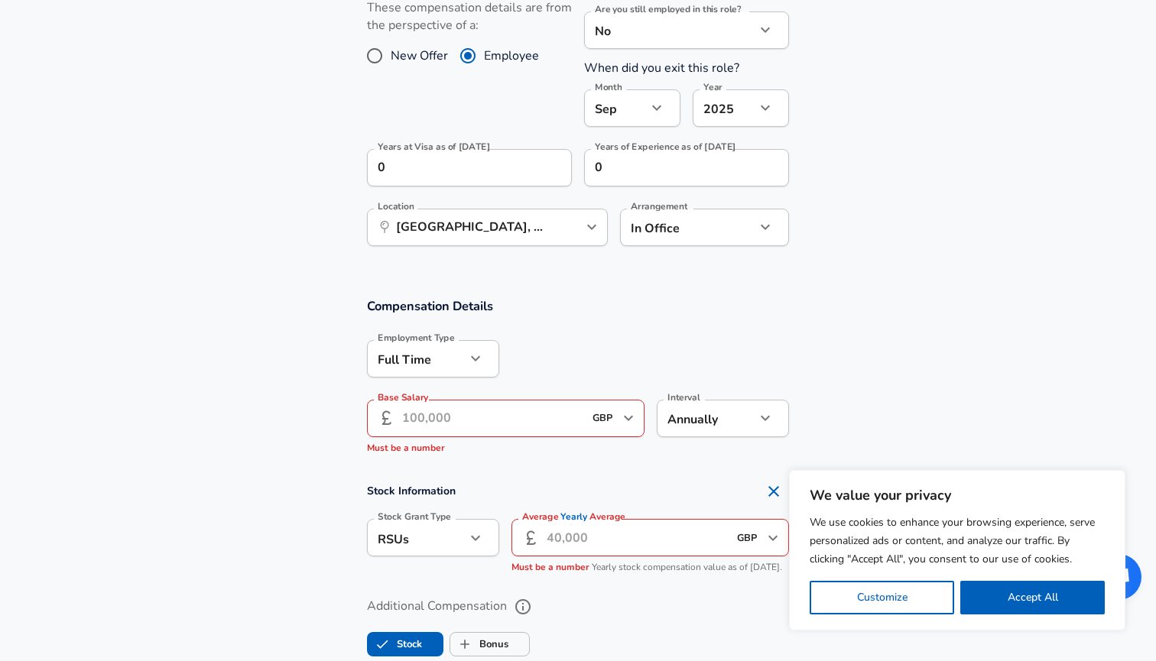
click at [490, 423] on input "Base Salary" at bounding box center [492, 418] width 181 height 37
paste input "42.900"
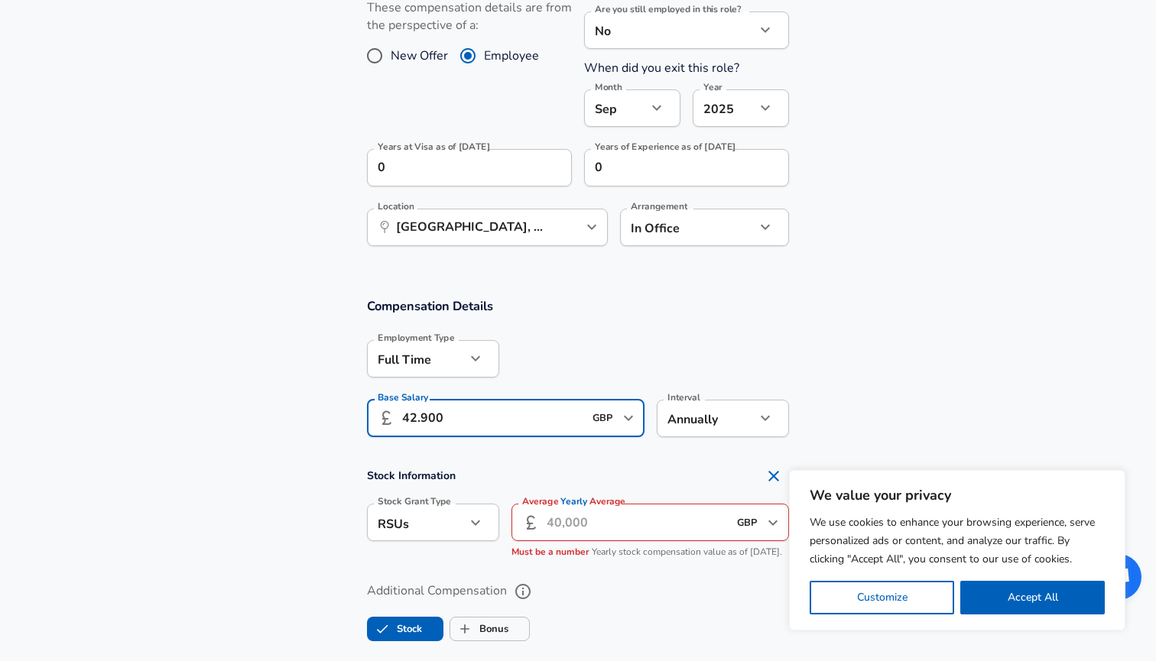
type input "42.900"
click at [561, 365] on div at bounding box center [644, 358] width 290 height 60
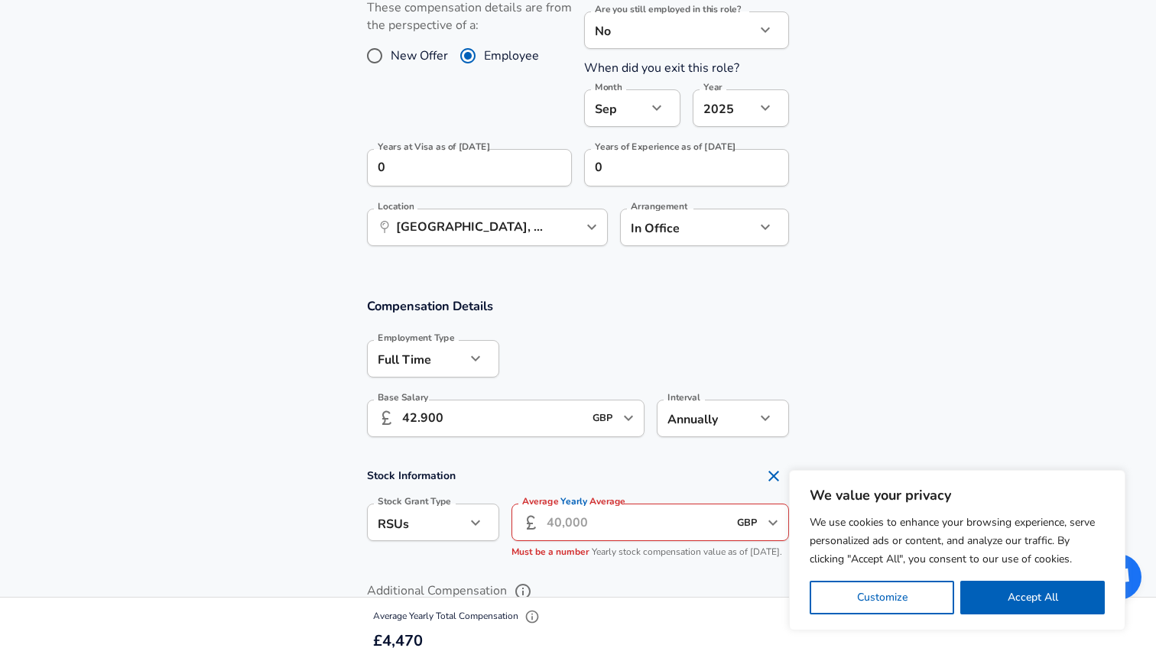
click at [577, 546] on span "Must be a number" at bounding box center [550, 552] width 78 height 12
click at [580, 533] on input "Average Yearly Average" at bounding box center [636, 522] width 181 height 37
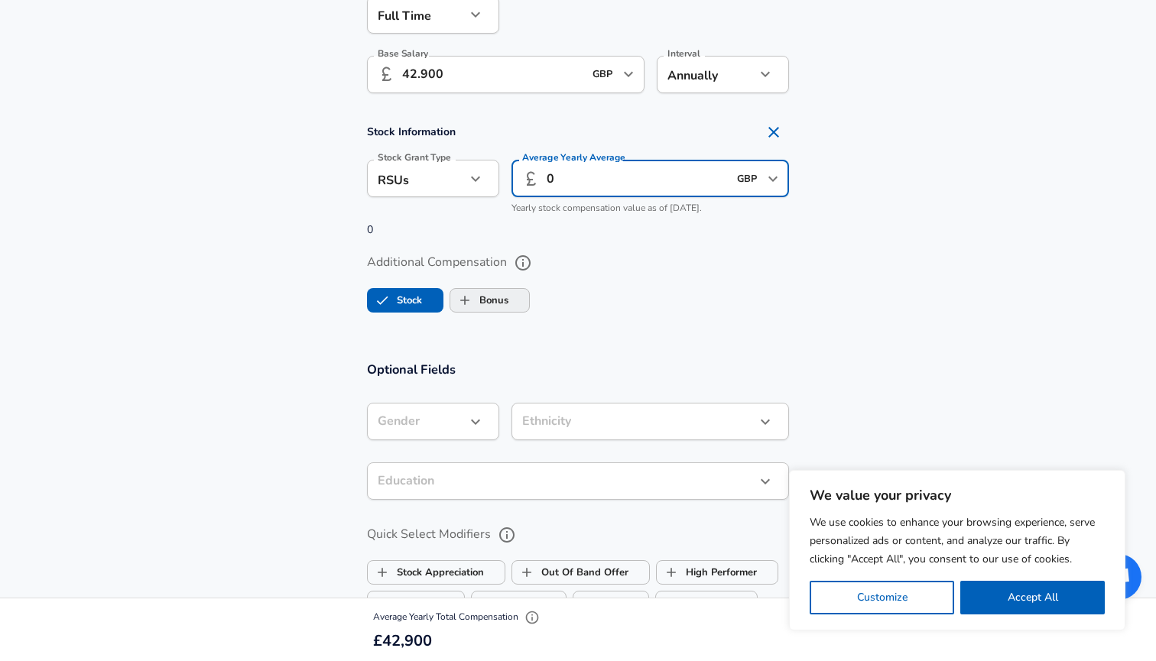
scroll to position [1029, 0]
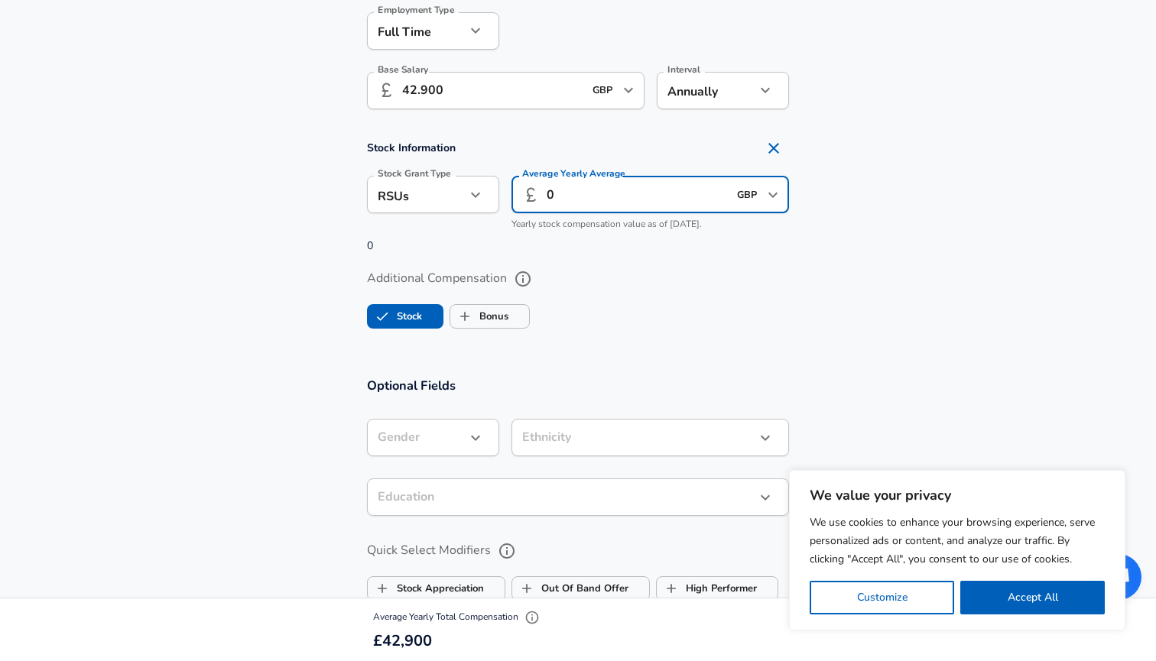
type input "0"
click at [772, 146] on icon "Remove Section" at bounding box center [773, 148] width 18 height 18
checkbox input "false"
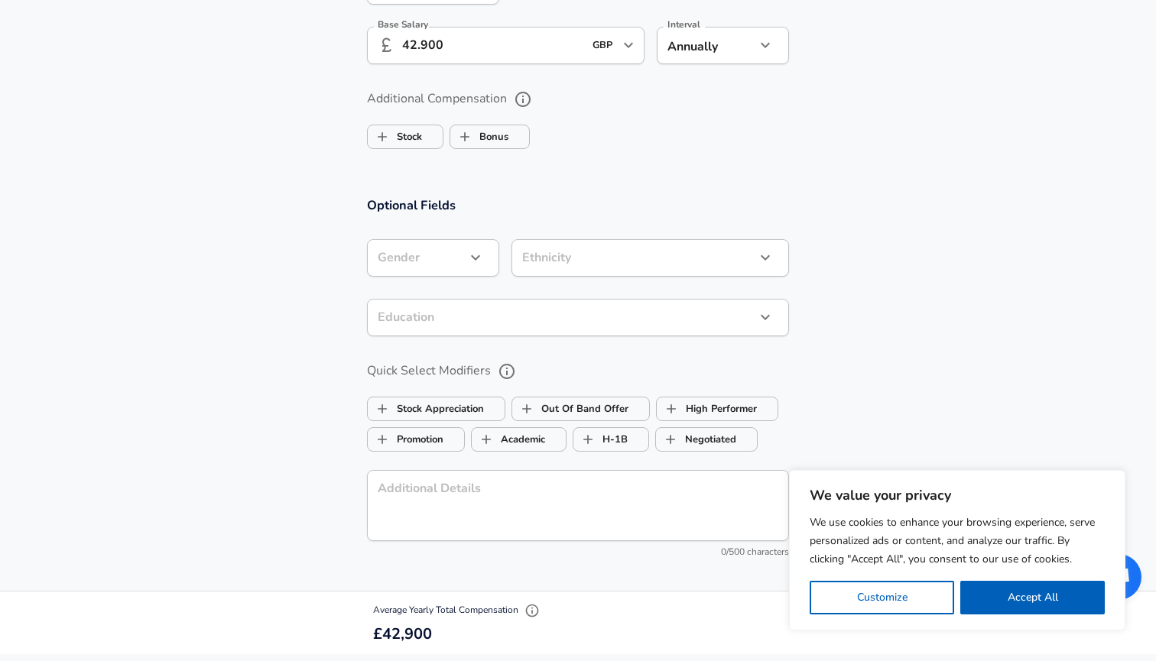
scroll to position [1155, 0]
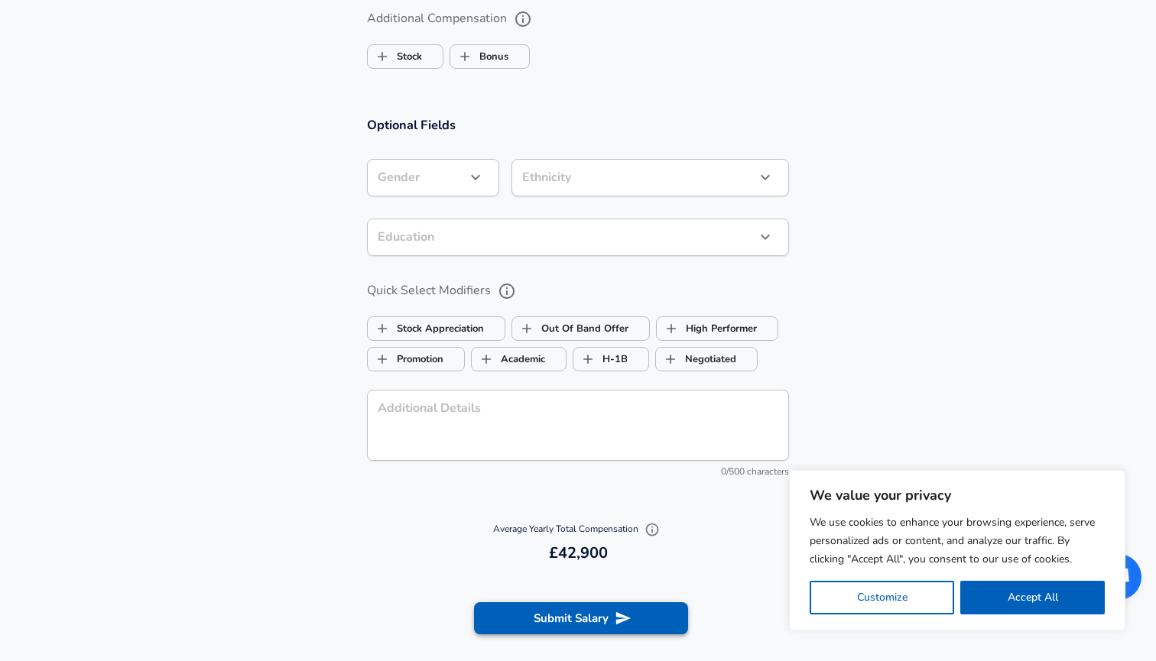
click at [572, 602] on button "Submit Salary" at bounding box center [581, 618] width 214 height 32
